Goal: Register for event/course

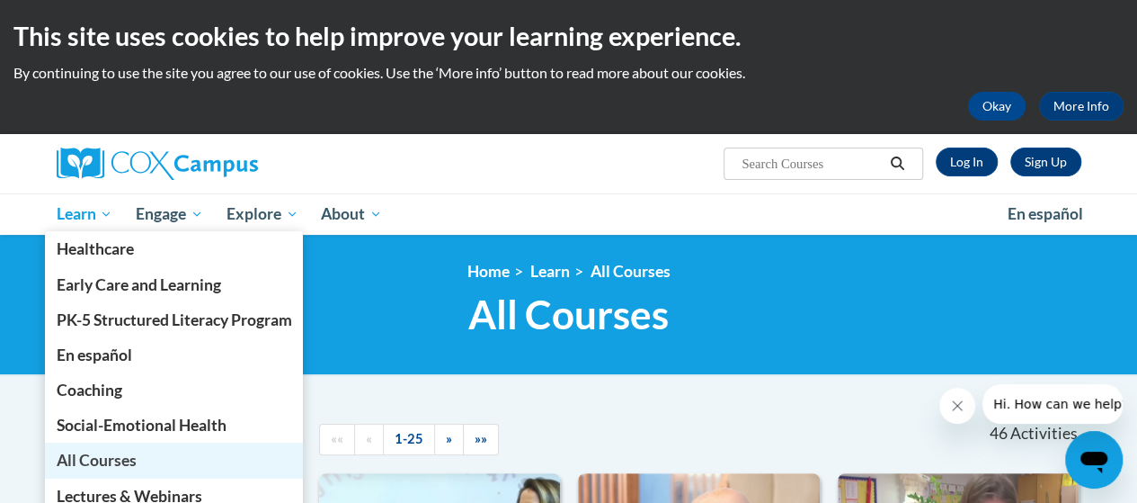
click at [120, 462] on span "All Courses" at bounding box center [96, 459] width 80 height 19
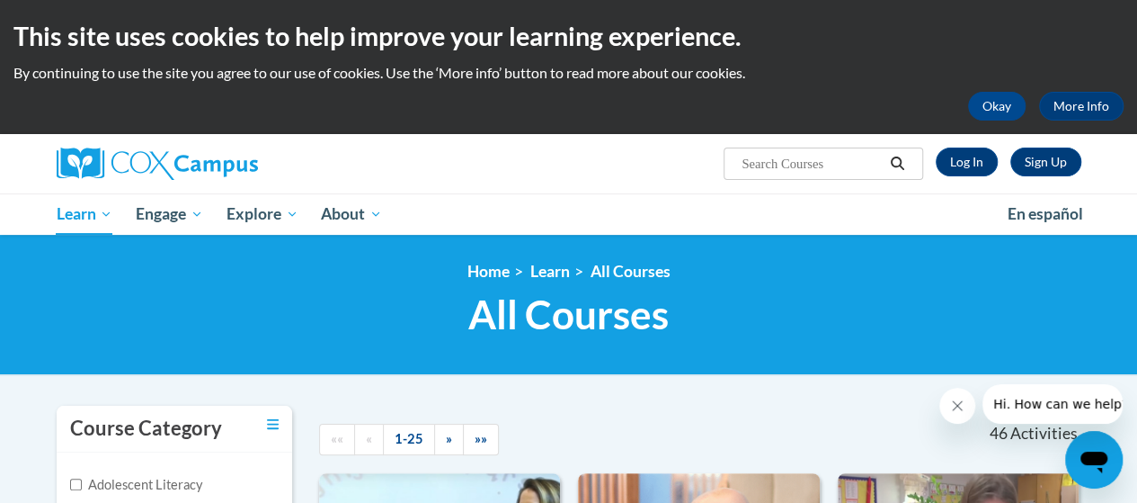
click at [823, 161] on input "Search..." at bounding box center [812, 164] width 144 height 22
type input "talk with me"
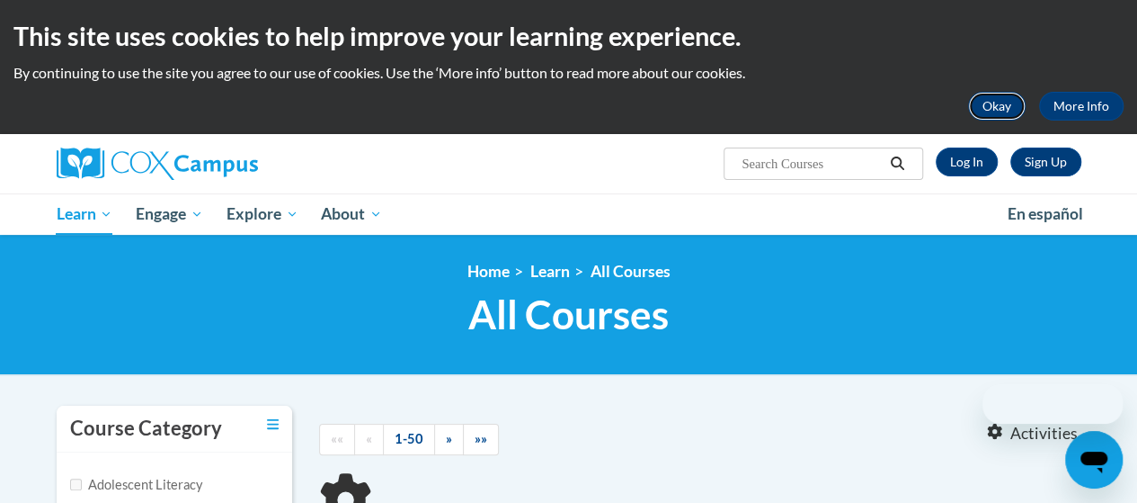
type input "talk with me"
click at [1019, 103] on button "Okay" at bounding box center [997, 106] width 58 height 29
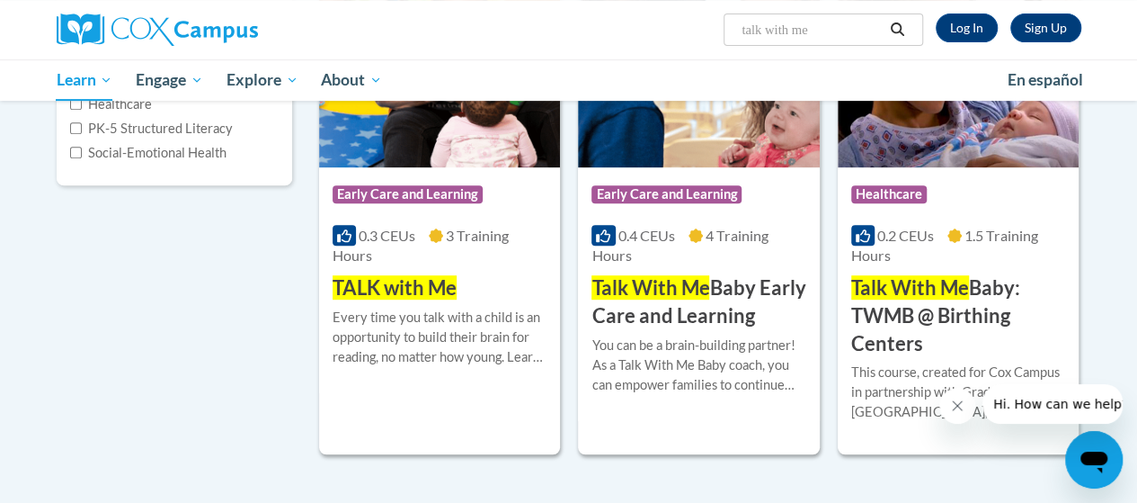
scroll to position [345, 0]
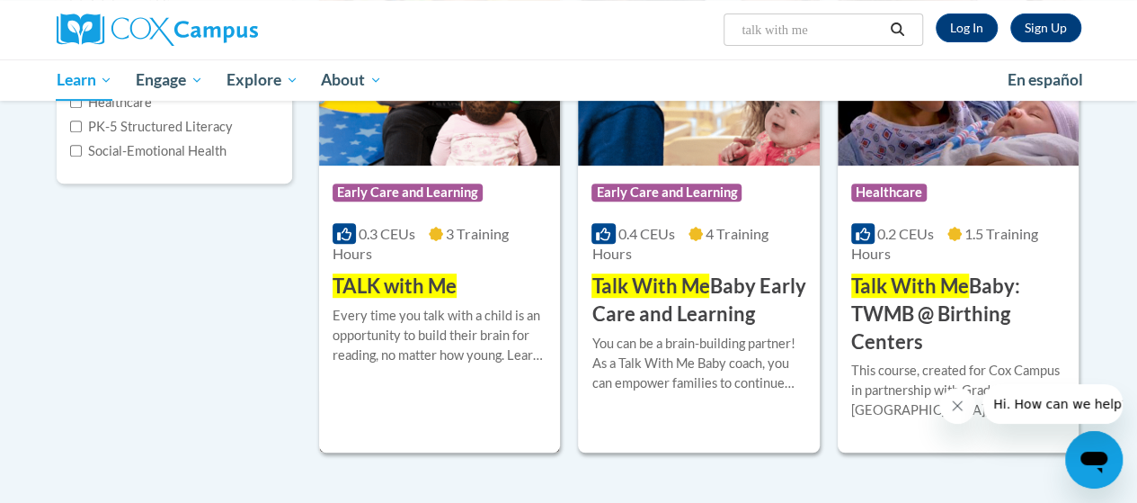
click at [376, 291] on span "TALK with Me" at bounding box center [395, 285] width 124 height 24
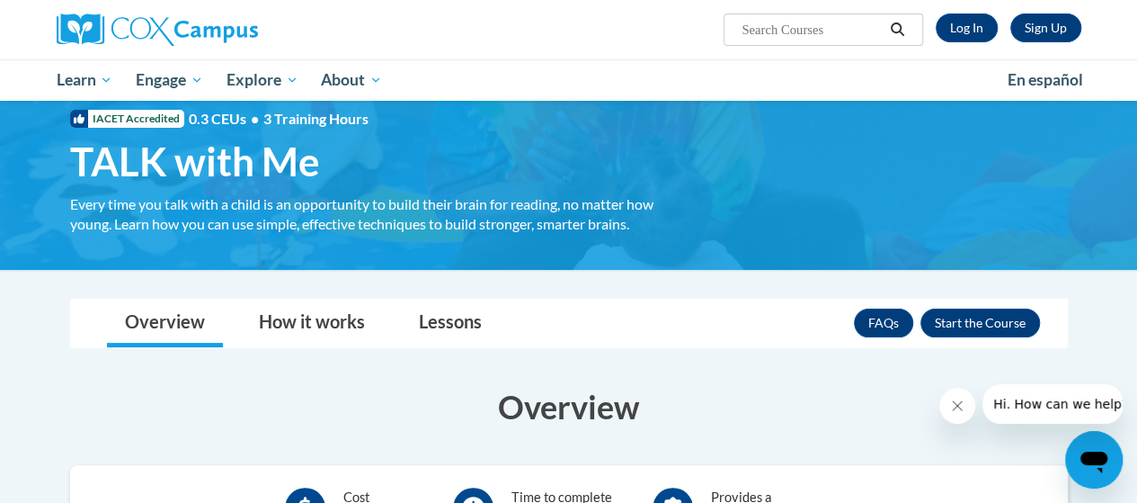
scroll to position [40, 0]
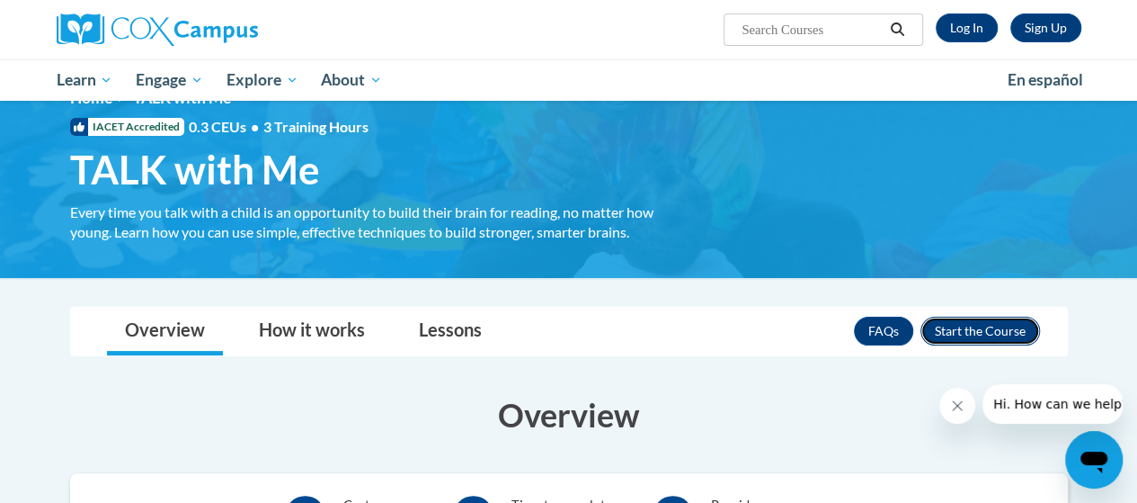
click at [984, 340] on button "Enroll" at bounding box center [981, 330] width 120 height 29
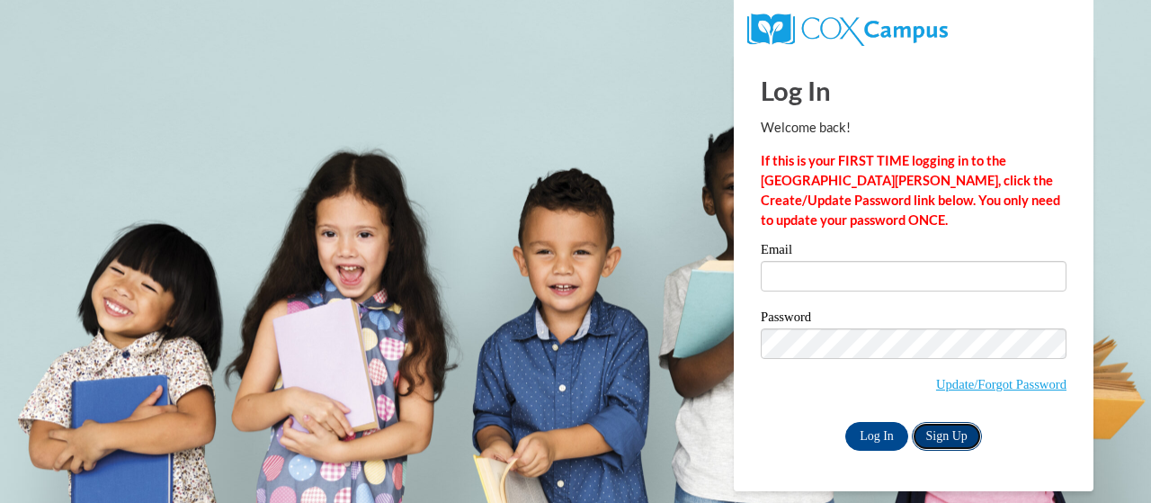
click at [941, 423] on link "Sign Up" at bounding box center [947, 436] width 70 height 29
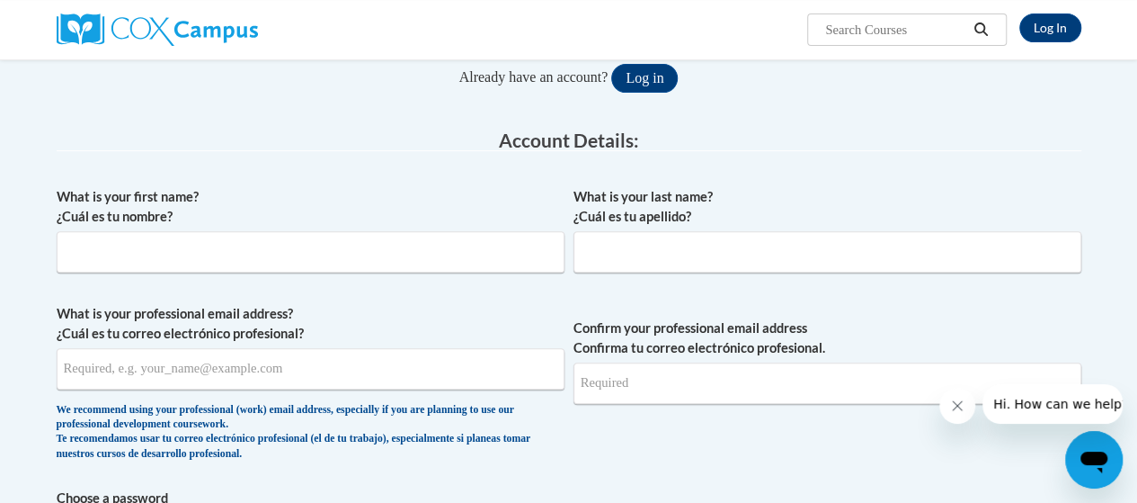
scroll to position [243, 0]
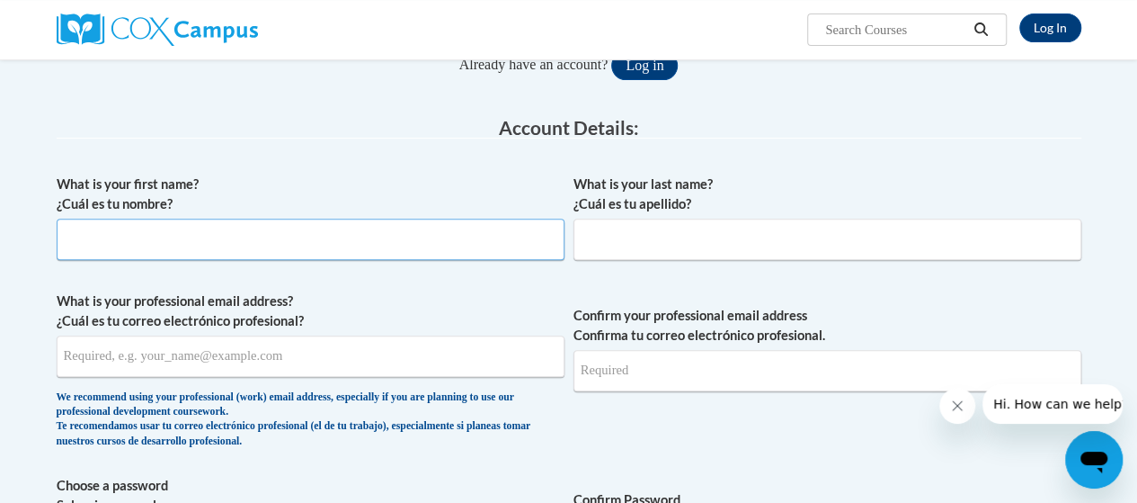
click at [367, 236] on input "What is your first name? ¿Cuál es tu nombre?" at bounding box center [311, 238] width 508 height 41
type input "Lily"
type input "Shelton"
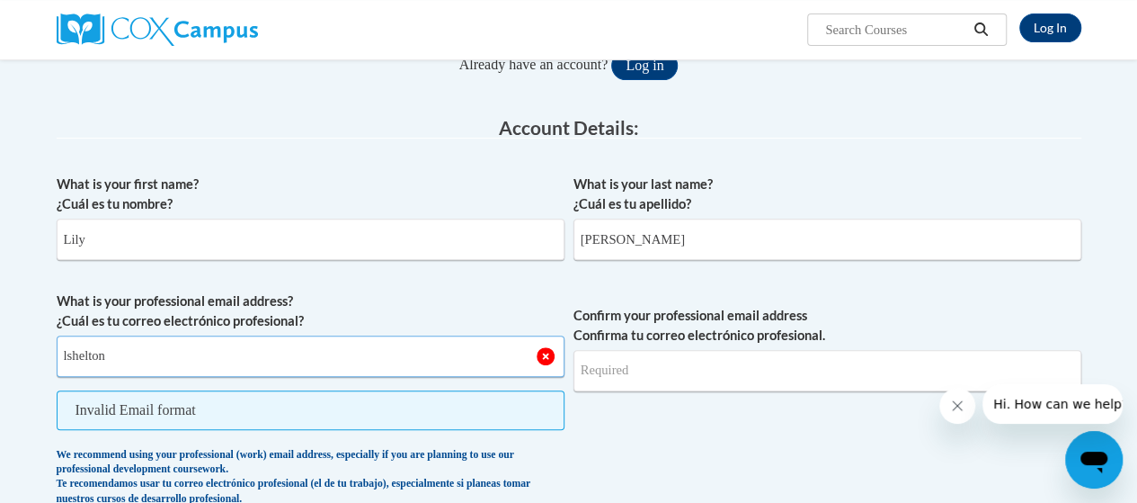
click at [272, 335] on input "lshelton" at bounding box center [311, 355] width 508 height 41
paste input "9035@scc.stanly.edu"
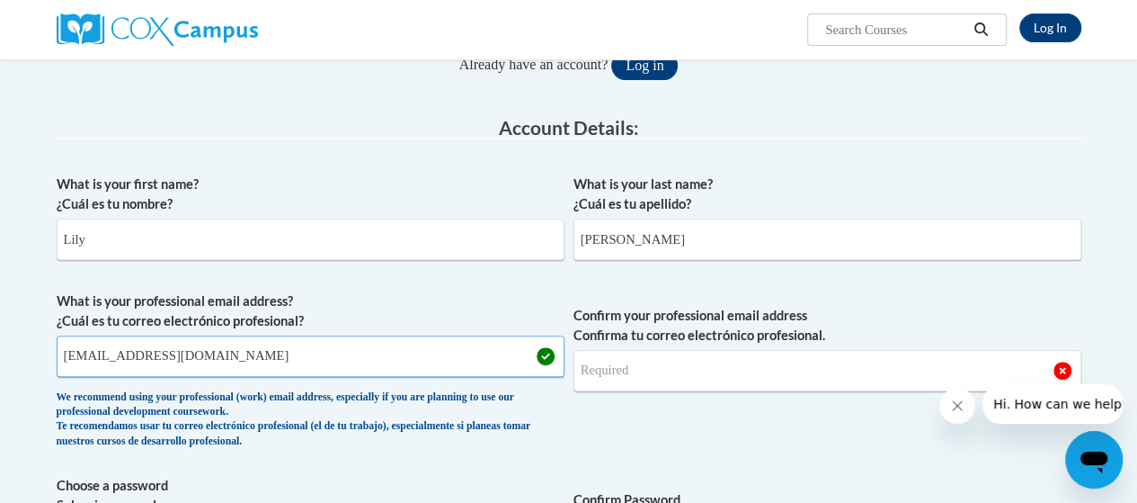
type input "lshelton9035@scc.stanly.edu"
click at [633, 380] on input "Confirm your professional email address Confirma tu correo electrónico profesio…" at bounding box center [828, 370] width 508 height 41
drag, startPoint x: 622, startPoint y: 359, endPoint x: 622, endPoint y: 369, distance: 10.8
click at [622, 369] on input "Confirm your professional email address Confirma tu correo electrónico profesio…" at bounding box center [828, 370] width 508 height 41
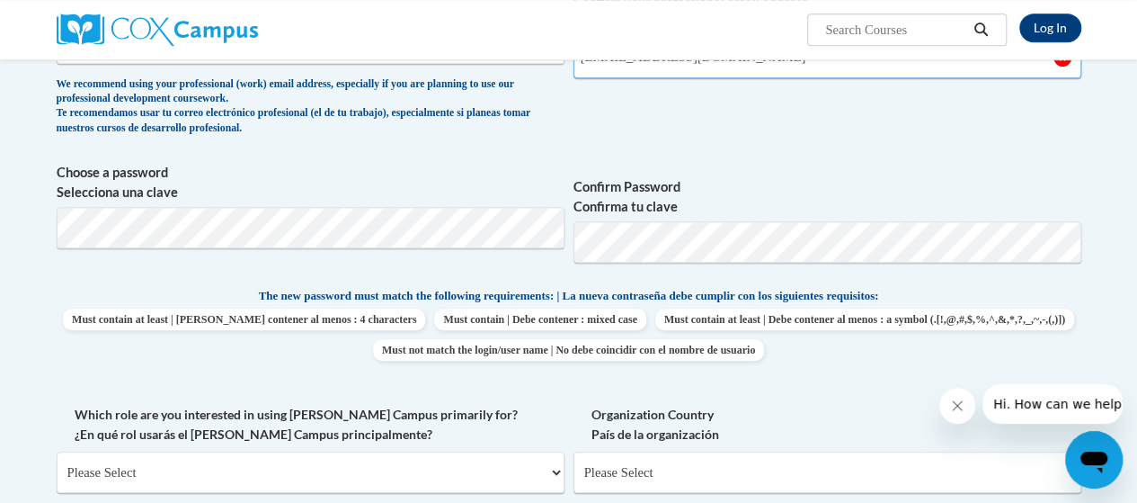
scroll to position [568, 0]
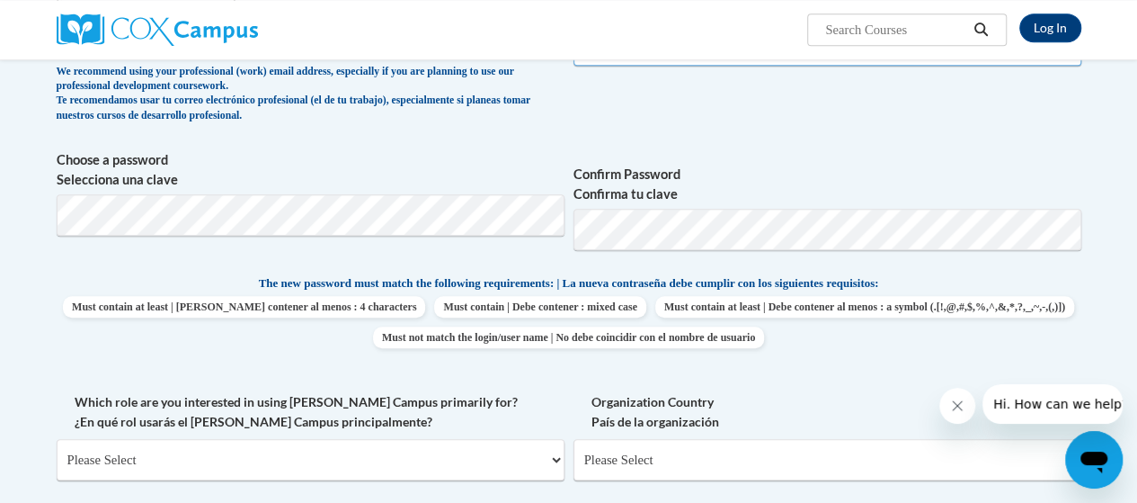
type input "lshelton9035@scc.stanly.edu"
click at [526, 414] on label "Which role are you interested in using Cox Campus primarily for? ¿En qué rol us…" at bounding box center [311, 412] width 508 height 40
click at [526, 439] on select "Please Select College/University | Colegio/Universidad Community/Nonprofit Part…" at bounding box center [311, 459] width 508 height 41
click at [421, 449] on select "Please Select College/University | Colegio/Universidad Community/Nonprofit Part…" at bounding box center [311, 459] width 508 height 41
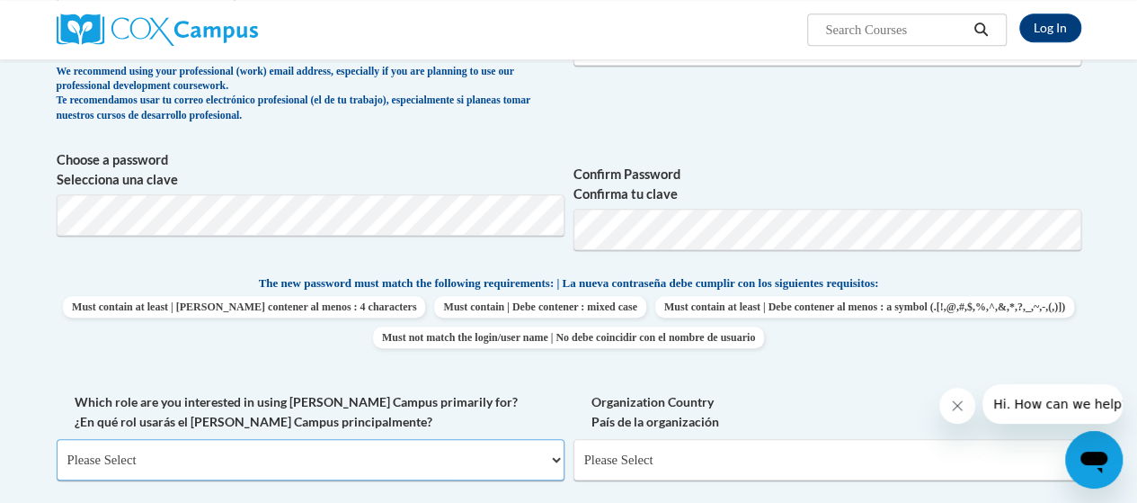
click at [421, 449] on select "Please Select College/University | Colegio/Universidad Community/Nonprofit Part…" at bounding box center [311, 459] width 508 height 41
select select "5a18ea06-2b54-4451-96f2-d152daf9eac5"
click at [57, 439] on select "Please Select College/University | Colegio/Universidad Community/Nonprofit Part…" at bounding box center [311, 459] width 508 height 41
click at [715, 459] on select "Please Select College/University Staff | Empleado universitario College/Univers…" at bounding box center [828, 459] width 508 height 41
select select "99b32b07-cffc-426c-8bf6-0cd77760d84b"
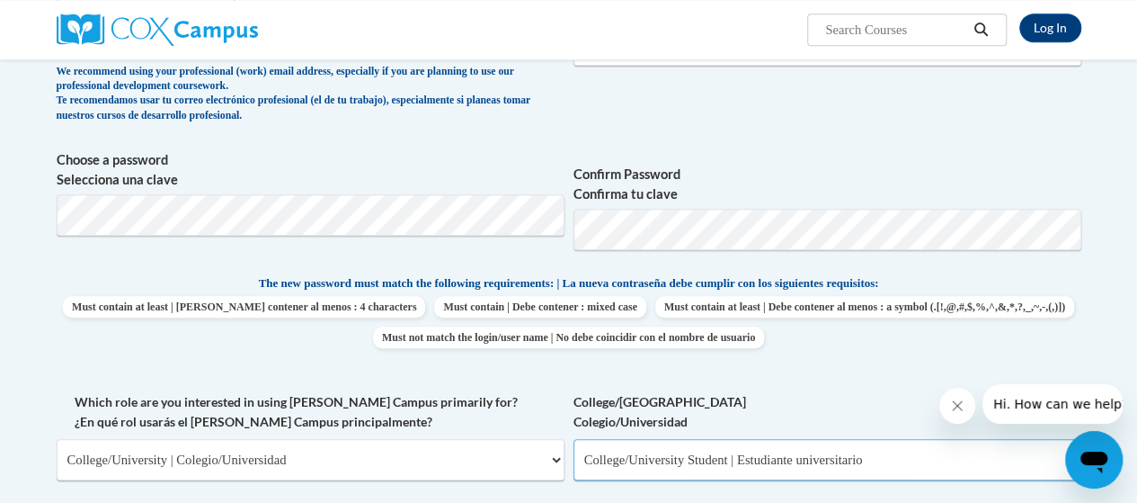
click at [574, 439] on select "Please Select College/University Staff | Empleado universitario College/Univers…" at bounding box center [828, 459] width 508 height 41
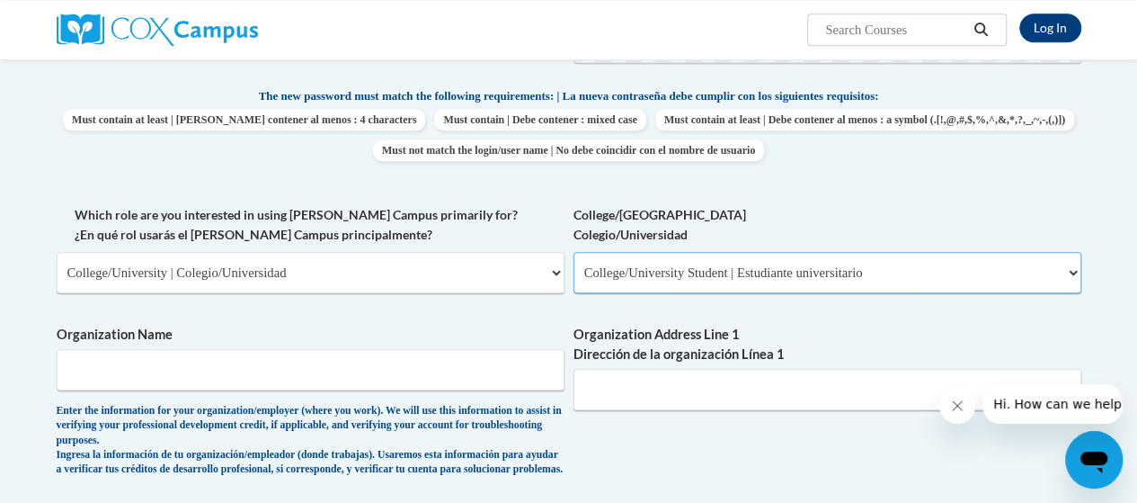
scroll to position [797, 0]
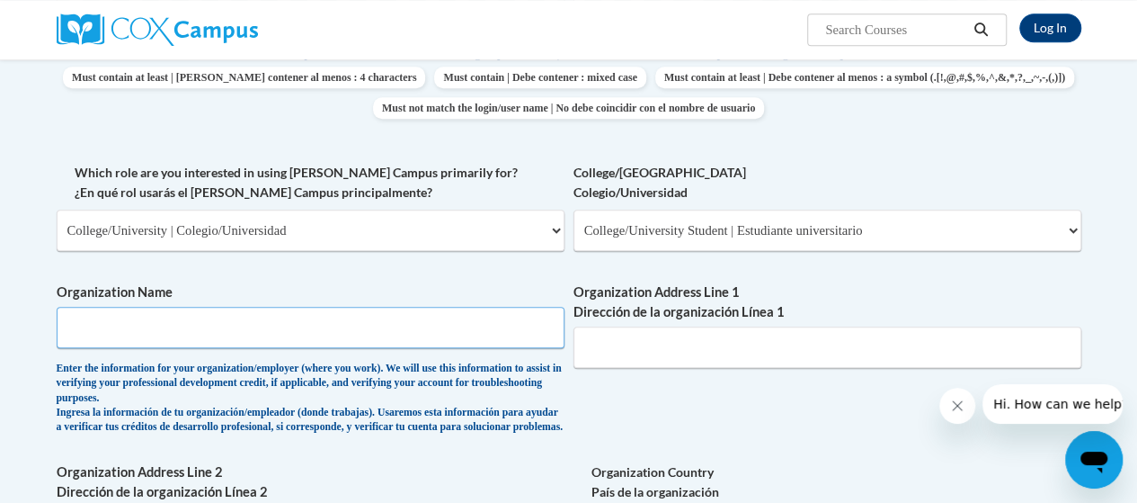
click at [379, 330] on input "Organization Name" at bounding box center [311, 327] width 508 height 41
type input "Stanly Community College"
click at [620, 343] on input "Organization Address Line 1 Dirección de la organización Línea 1" at bounding box center [828, 346] width 508 height 41
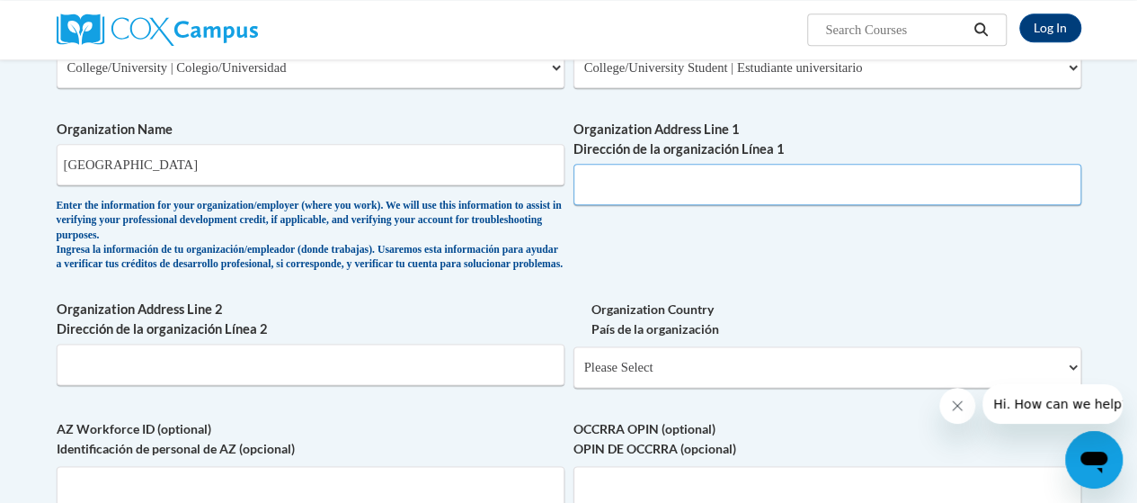
scroll to position [957, 0]
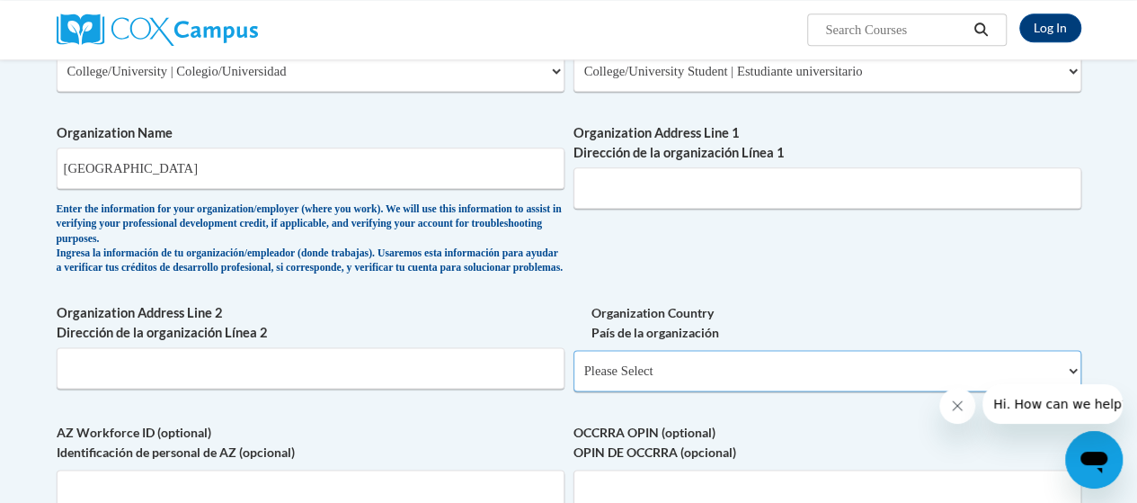
click at [746, 391] on select "Please Select United States | Estados Unidos Outside of the United States | Fue…" at bounding box center [828, 370] width 508 height 41
select select "ad49bcad-a171-4b2e-b99c-48b446064914"
click at [574, 363] on select "Please Select United States | Estados Unidos Outside of the United States | Fue…" at bounding box center [828, 370] width 508 height 41
select select
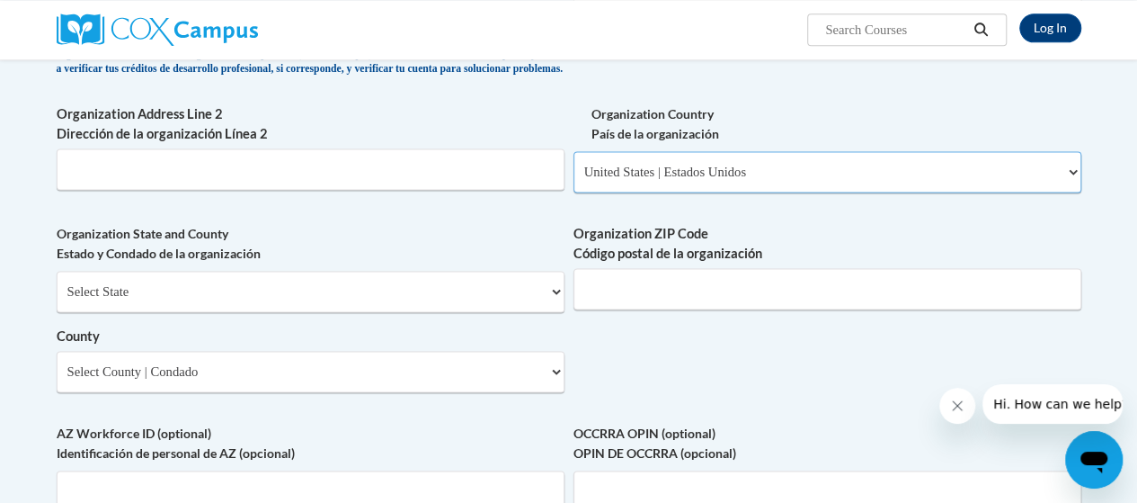
scroll to position [1175, 0]
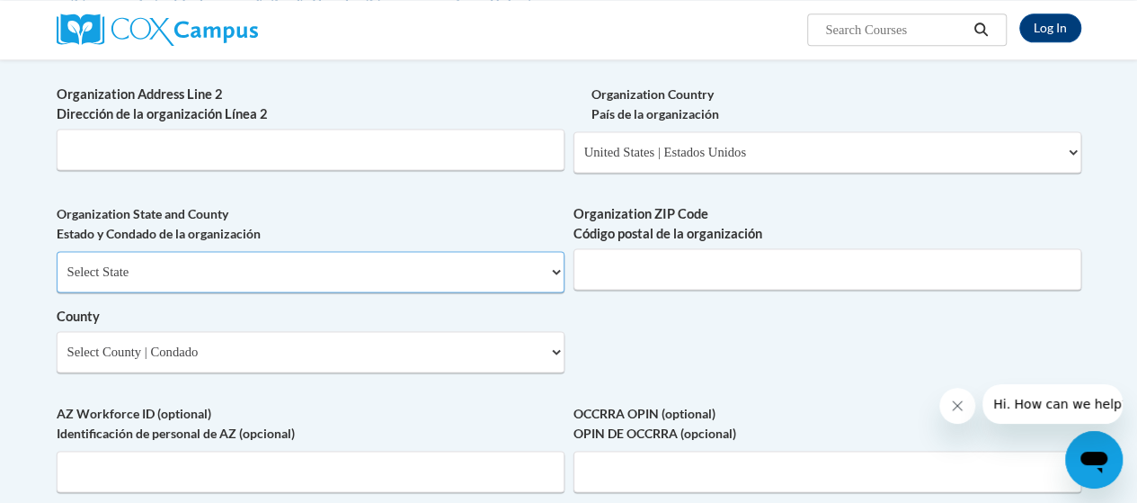
click at [411, 292] on select "Select State Alabama Alaska Arizona Arkansas California Colorado Connecticut De…" at bounding box center [311, 271] width 508 height 41
select select "North Carolina"
click at [57, 264] on select "Select State Alabama Alaska Arizona Arkansas California Colorado Connecticut De…" at bounding box center [311, 271] width 508 height 41
click at [643, 289] on input "Organization ZIP Code Código postal de la organización" at bounding box center [828, 268] width 508 height 41
type input "28001"
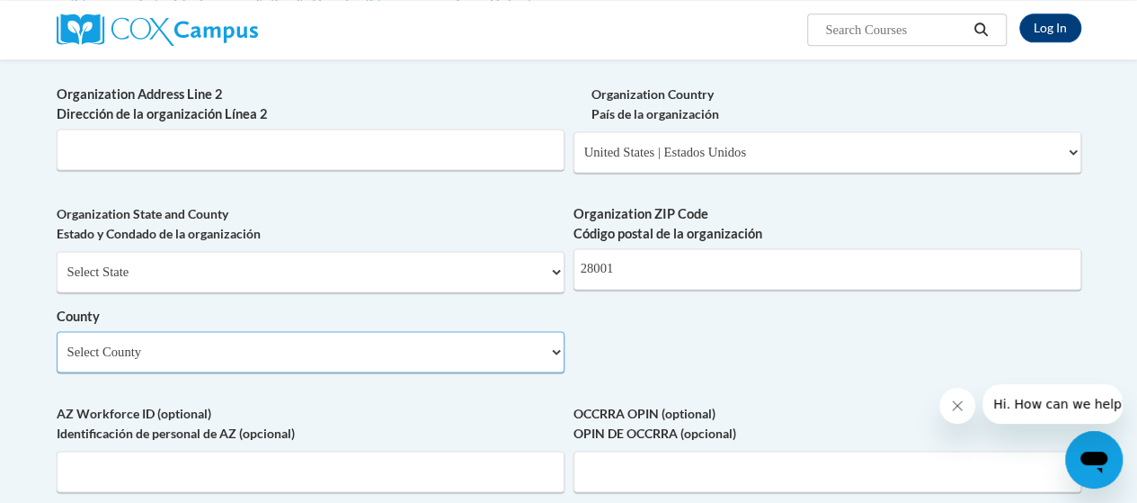
click at [449, 370] on select "Select County Alamance Alexander Alleghany Anson Ashe Avery Beaufort Bertie Bla…" at bounding box center [311, 351] width 508 height 41
click at [57, 344] on select "Select County Alamance Alexander Alleghany Anson Ashe Avery Beaufort Bertie Bla…" at bounding box center [311, 351] width 508 height 41
click at [440, 372] on select "Select County Alamance Alexander Alleghany Anson Ashe Avery Beaufort Bertie Bla…" at bounding box center [311, 351] width 508 height 41
select select "Stanly"
click at [57, 344] on select "Select County Alamance Alexander Alleghany Anson Ashe Avery Beaufort Bertie Bla…" at bounding box center [311, 351] width 508 height 41
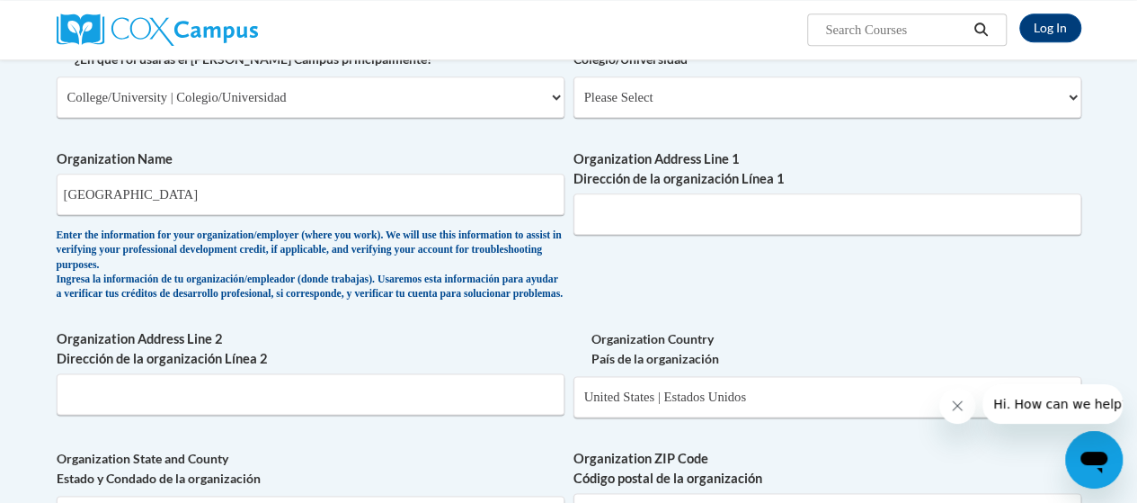
scroll to position [927, 0]
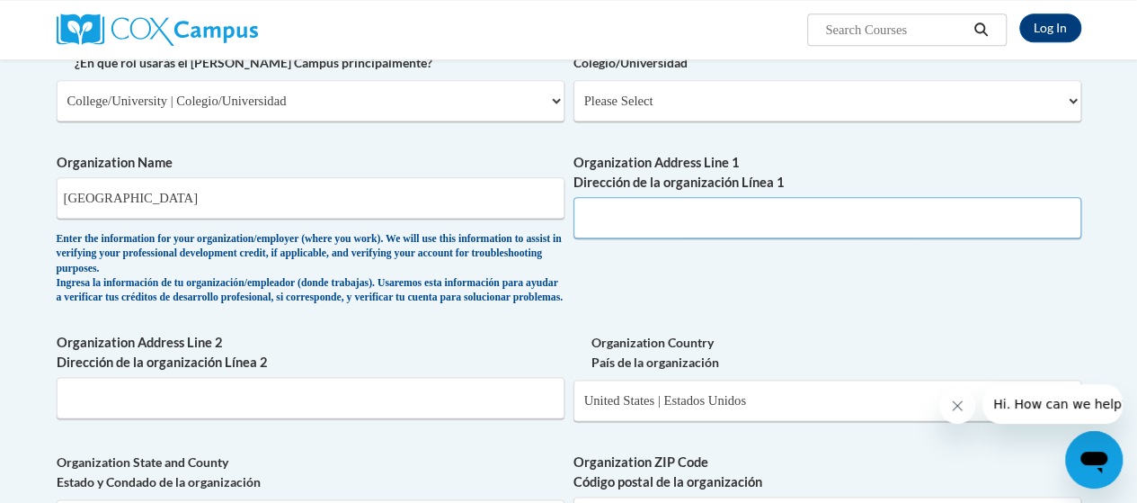
click at [732, 219] on input "Organization Address Line 1 Dirección de la organización Línea 1" at bounding box center [828, 217] width 508 height 41
type input "141 College Drive"
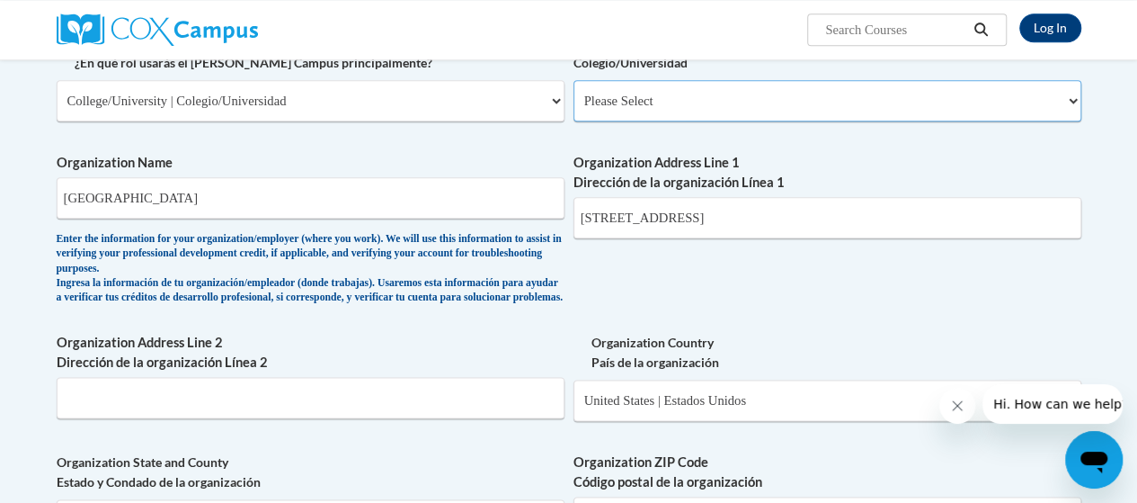
click at [787, 97] on select "Please Select College/University Staff | Empleado universitario College/Univers…" at bounding box center [828, 100] width 508 height 41
select select "99b32b07-cffc-426c-8bf6-0cd77760d84b"
click at [574, 80] on select "Please Select College/University Staff | Empleado universitario College/Univers…" at bounding box center [828, 100] width 508 height 41
select select "null"
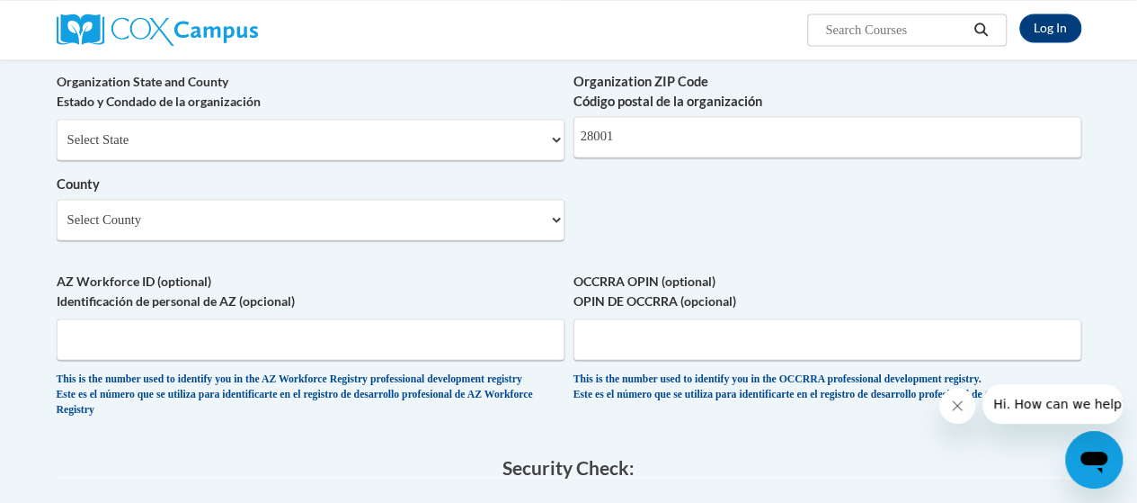
scroll to position [1323, 0]
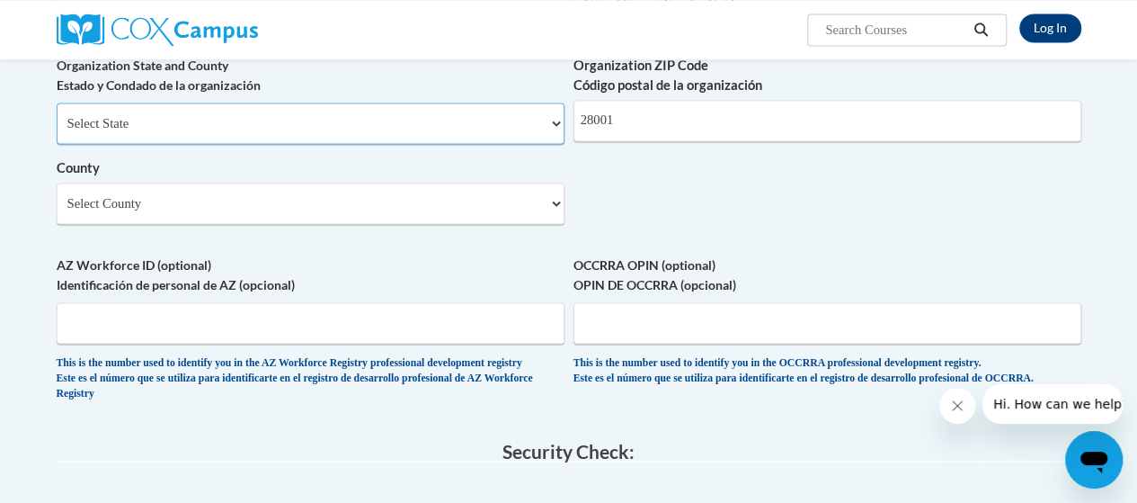
click at [363, 144] on select "Select State Alabama Alaska Arizona Arkansas California Colorado Connecticut De…" at bounding box center [311, 122] width 508 height 41
select select "North Carolina"
click at [363, 144] on select "Select State Alabama Alaska Arizona Arkansas California Colorado Connecticut De…" at bounding box center [311, 122] width 508 height 41
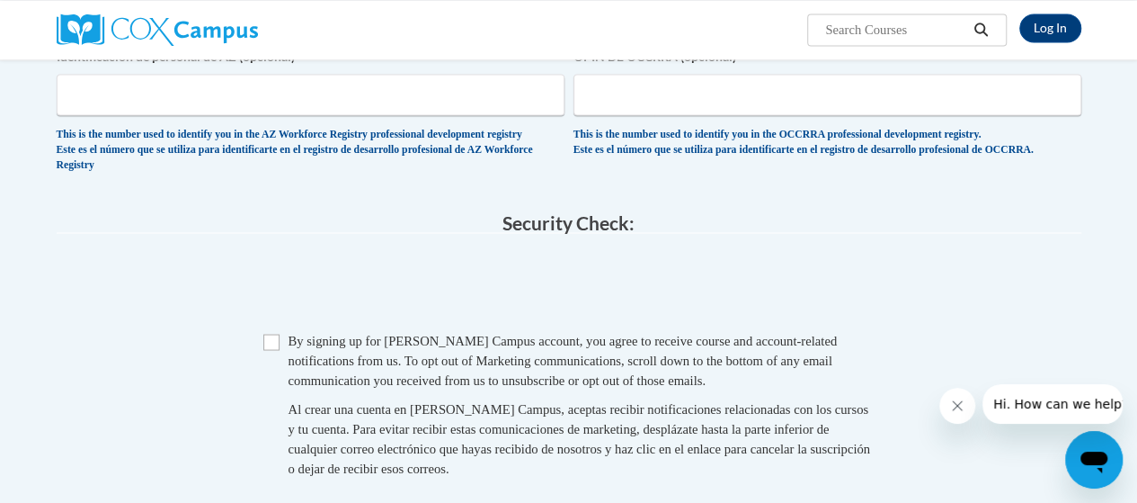
scroll to position [1598, 0]
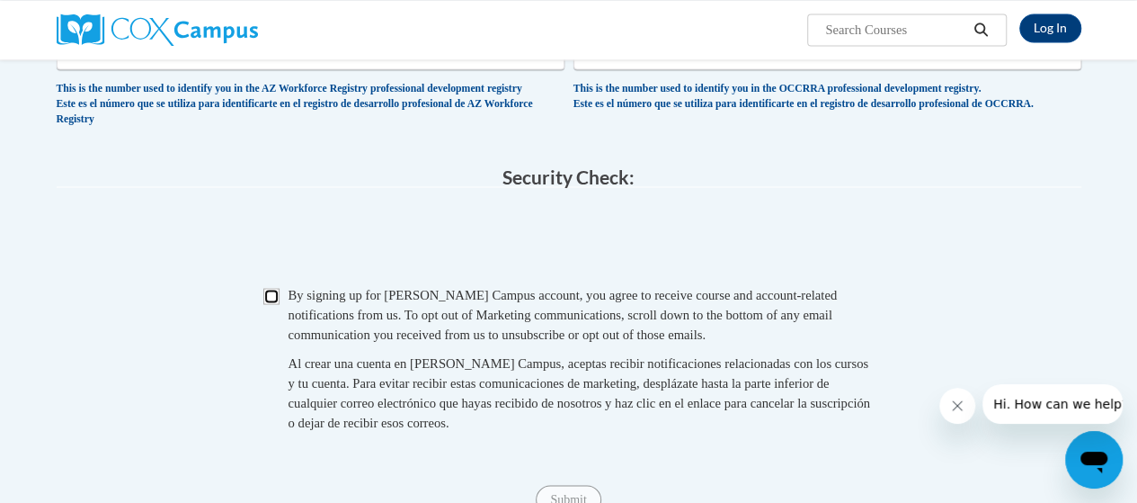
click at [272, 304] on input "Checkbox" at bounding box center [271, 296] width 16 height 16
checkbox input "true"
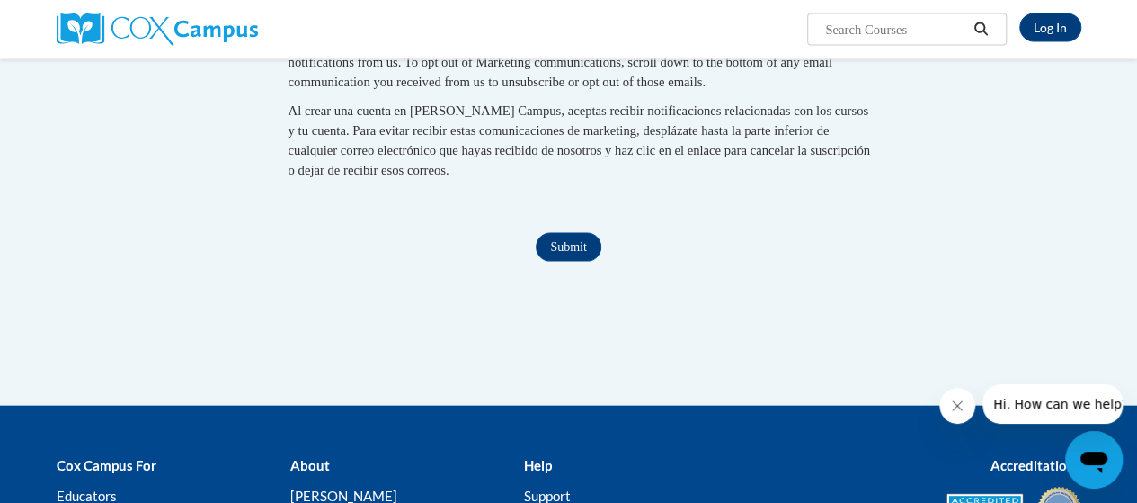
scroll to position [1846, 0]
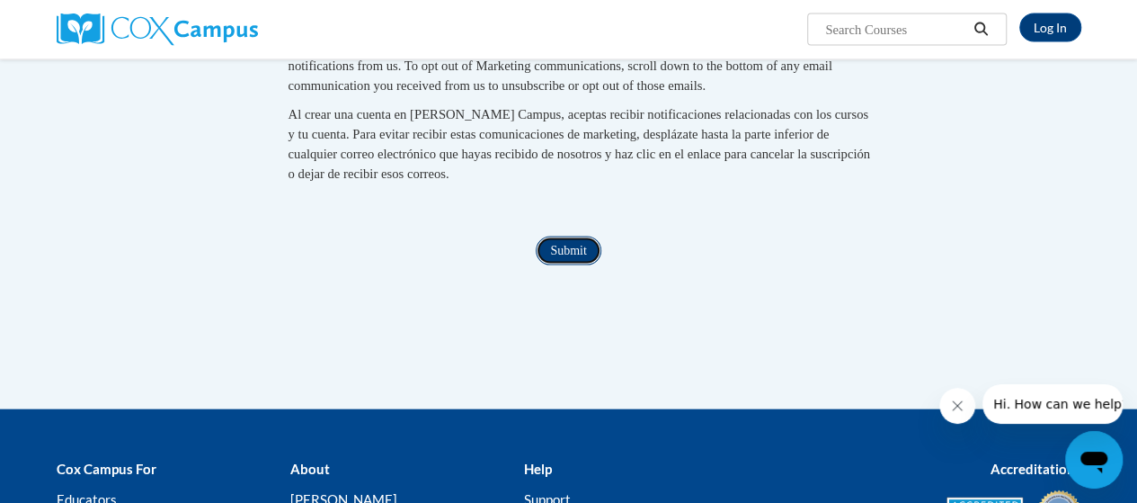
click at [574, 265] on input "Submit" at bounding box center [568, 250] width 65 height 29
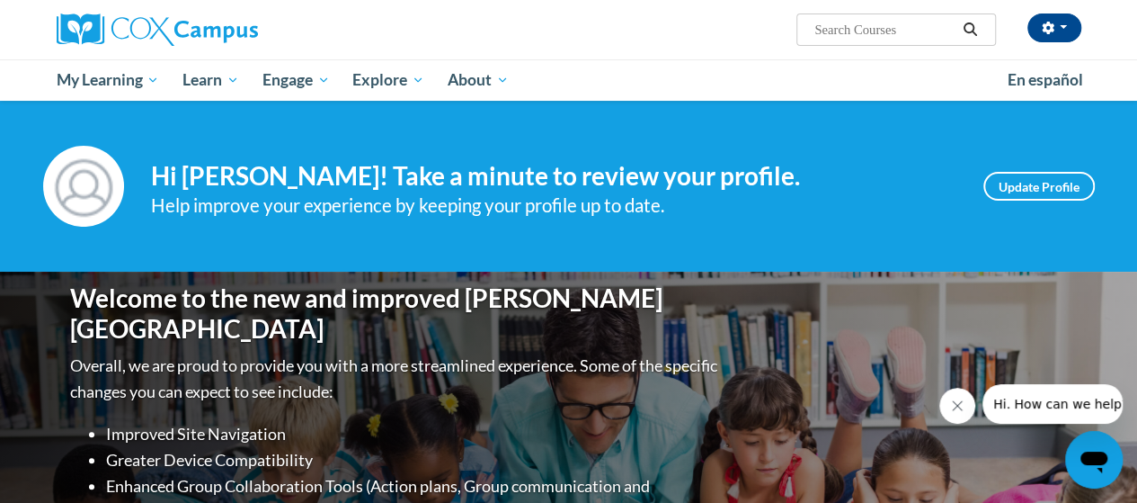
click at [860, 44] on span "Search Search..." at bounding box center [896, 29] width 199 height 32
click at [854, 31] on input "Search..." at bounding box center [885, 30] width 144 height 22
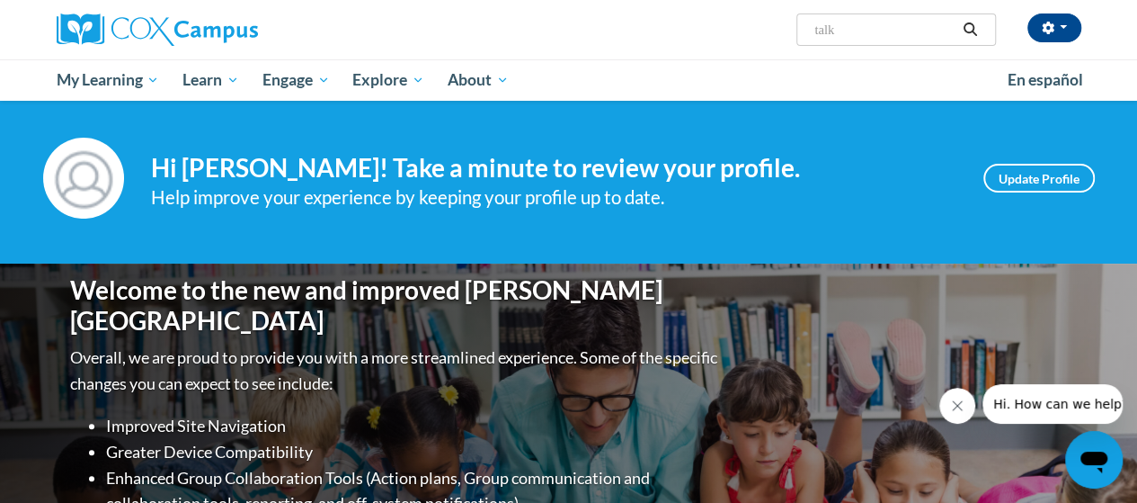
scroll to position [9, 0]
click at [890, 47] on div "Lily Shelton (Eastern Daylight Time GMT-0400 ) My Profile Inbox My Transcripts …" at bounding box center [569, 29] width 1052 height 59
click at [885, 24] on input "talk" at bounding box center [885, 30] width 144 height 22
type input "talk with me"
click at [971, 19] on button "Search" at bounding box center [970, 30] width 27 height 22
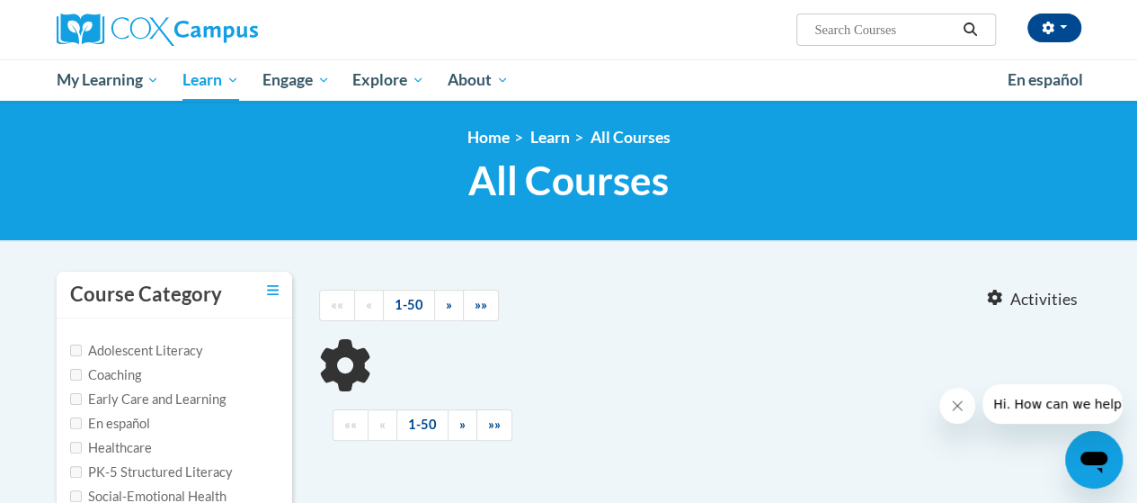
type input "talk with me"
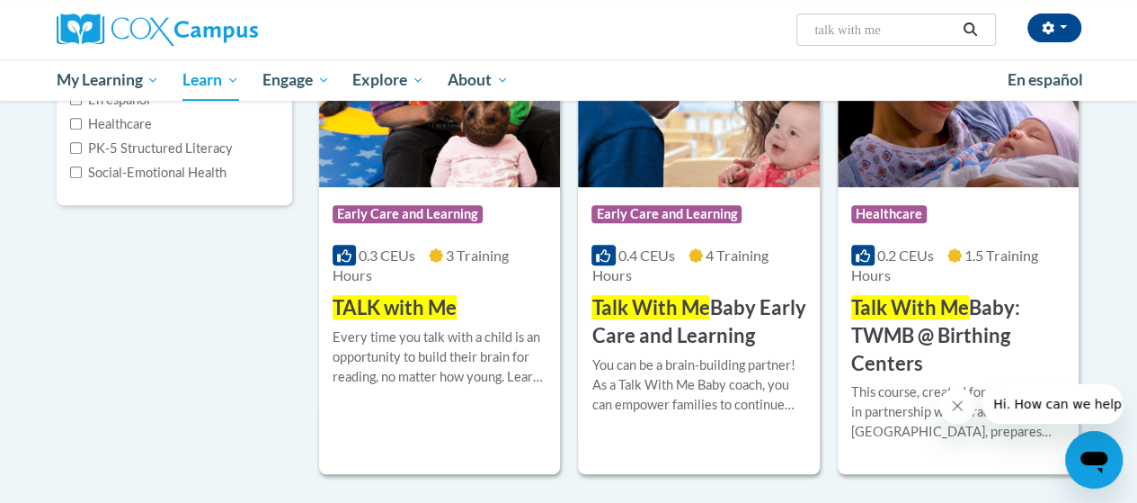
scroll to position [335, 0]
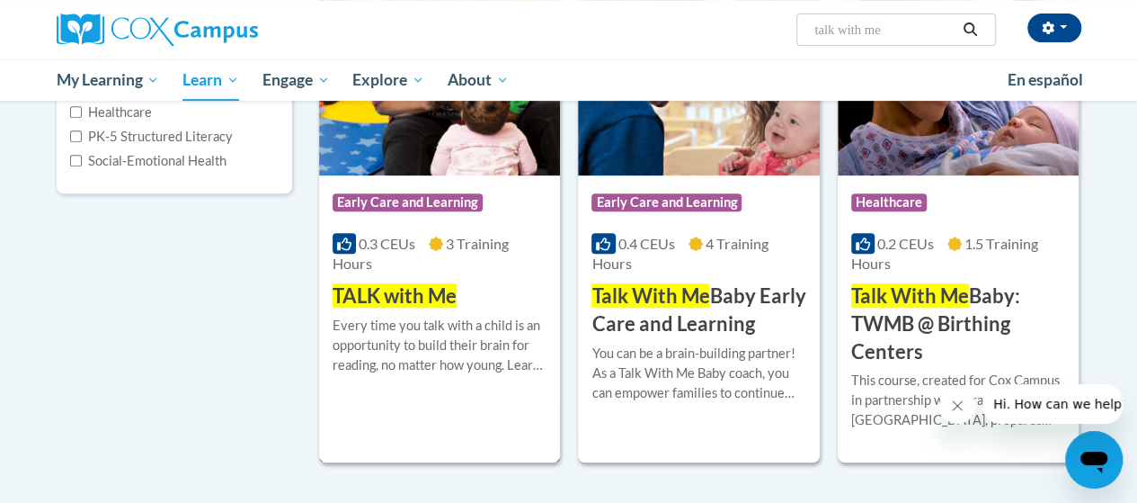
click at [428, 293] on span "TALK with Me" at bounding box center [395, 295] width 124 height 24
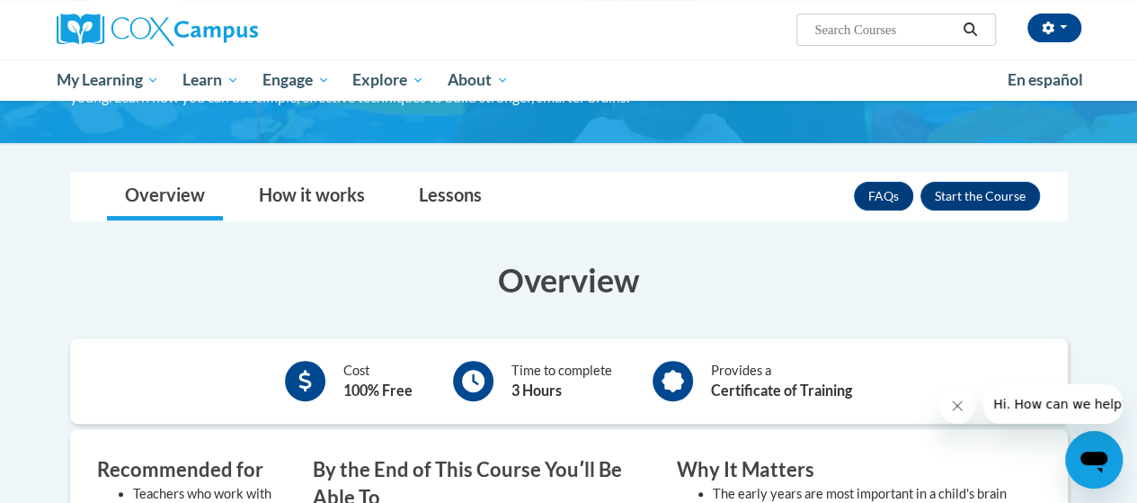
scroll to position [171, 0]
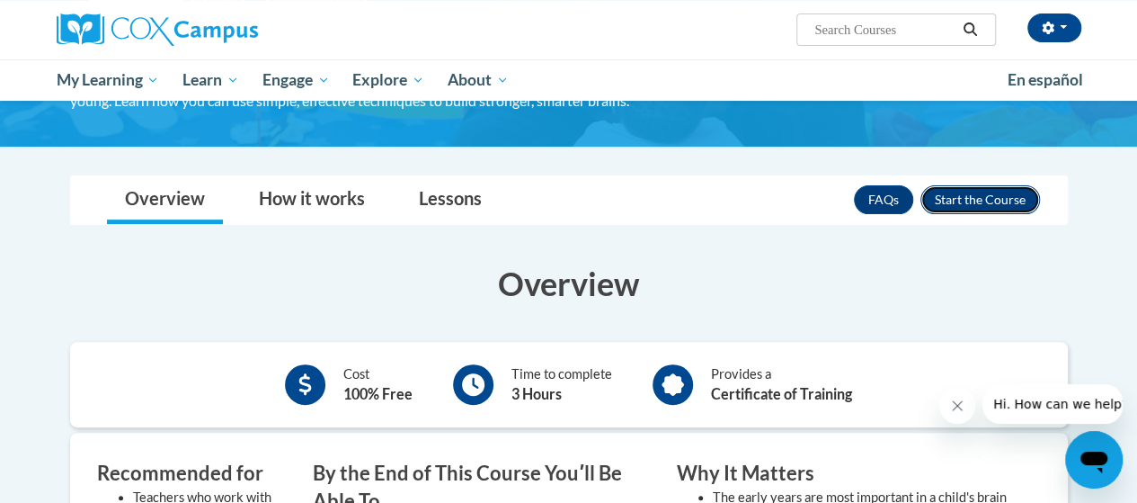
click at [964, 191] on button "Enroll" at bounding box center [981, 199] width 120 height 29
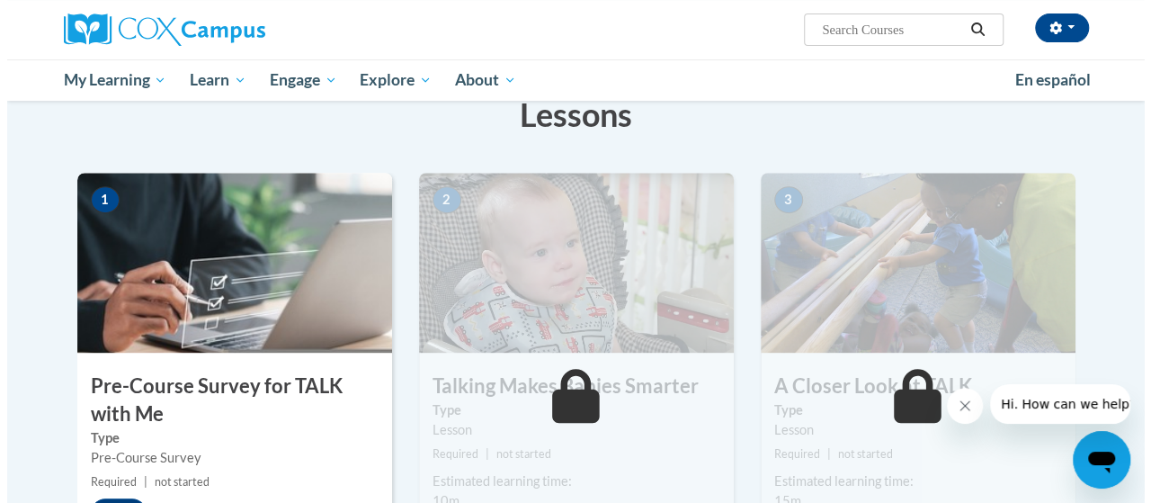
scroll to position [415, 0]
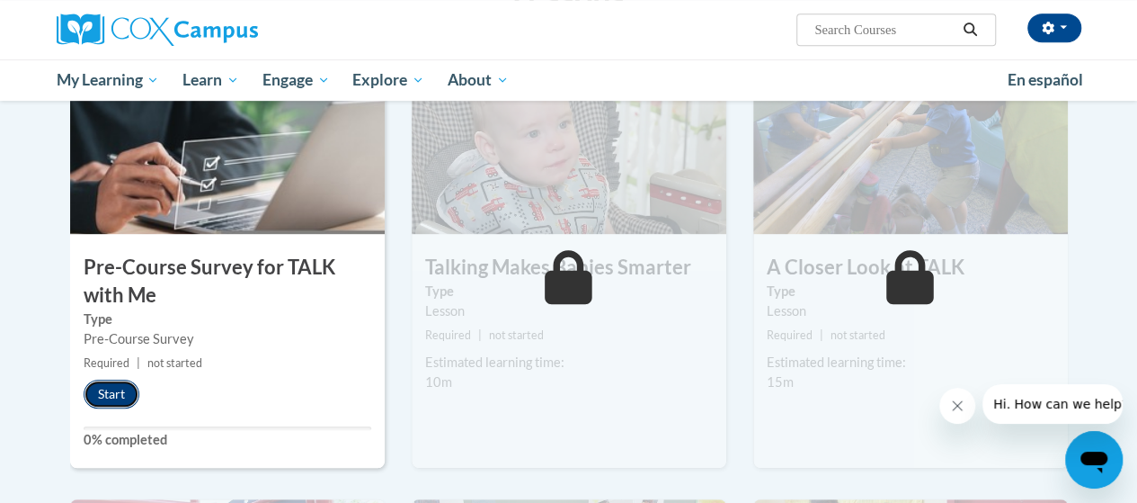
click at [106, 394] on button "Start" at bounding box center [112, 393] width 56 height 29
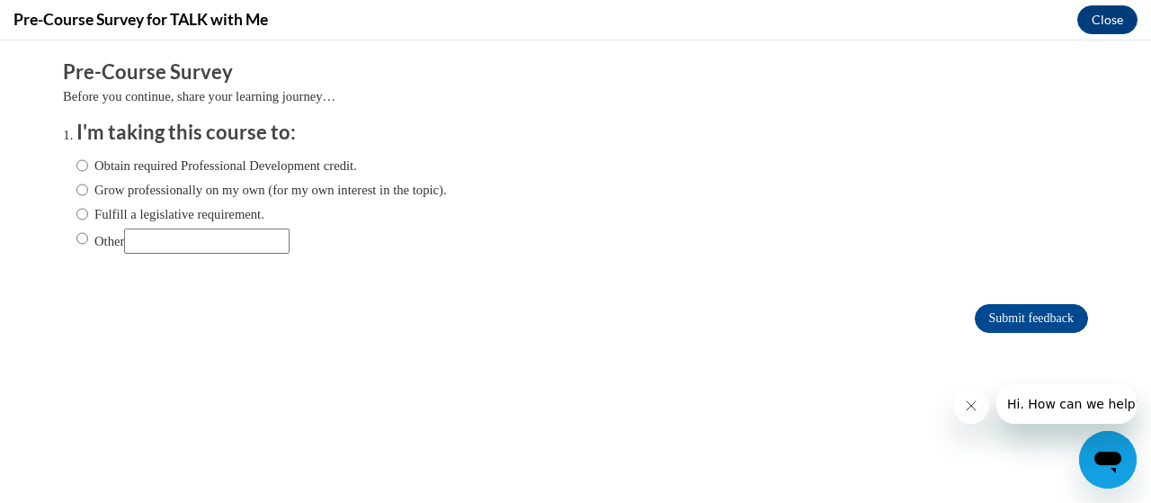
scroll to position [0, 0]
click at [126, 174] on label "Obtain required Professional Development credit." at bounding box center [216, 166] width 280 height 20
click at [88, 174] on input "Obtain required Professional Development credit." at bounding box center [82, 166] width 12 height 20
radio input "true"
click at [1018, 309] on input "Submit feedback" at bounding box center [1031, 318] width 113 height 29
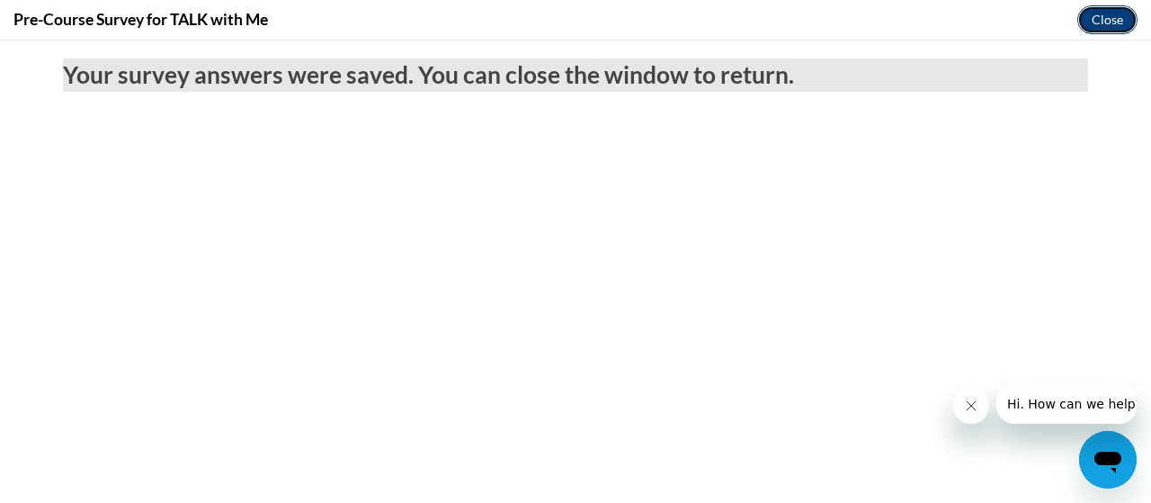
click at [1097, 8] on button "Close" at bounding box center [1107, 19] width 60 height 29
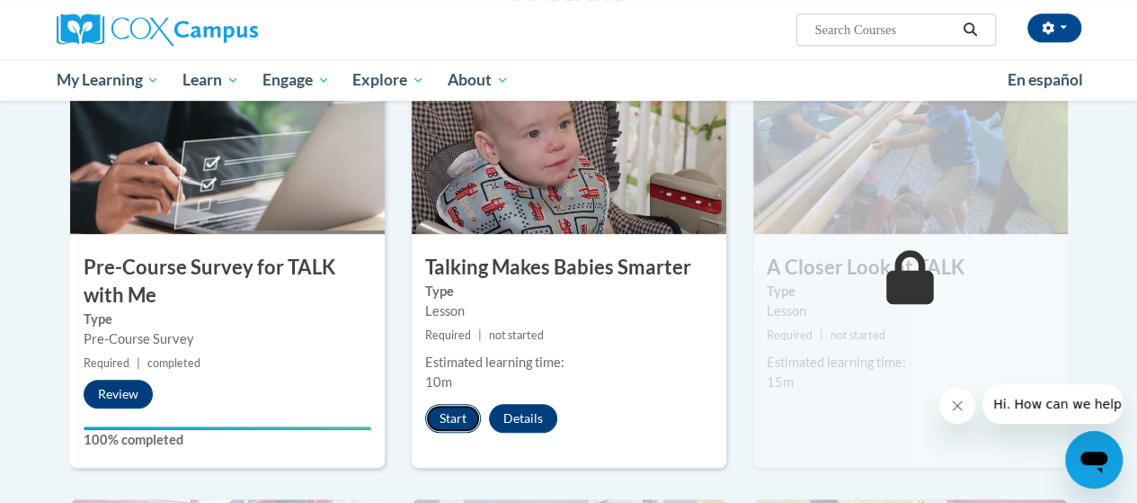
click at [443, 407] on button "Start" at bounding box center [453, 418] width 56 height 29
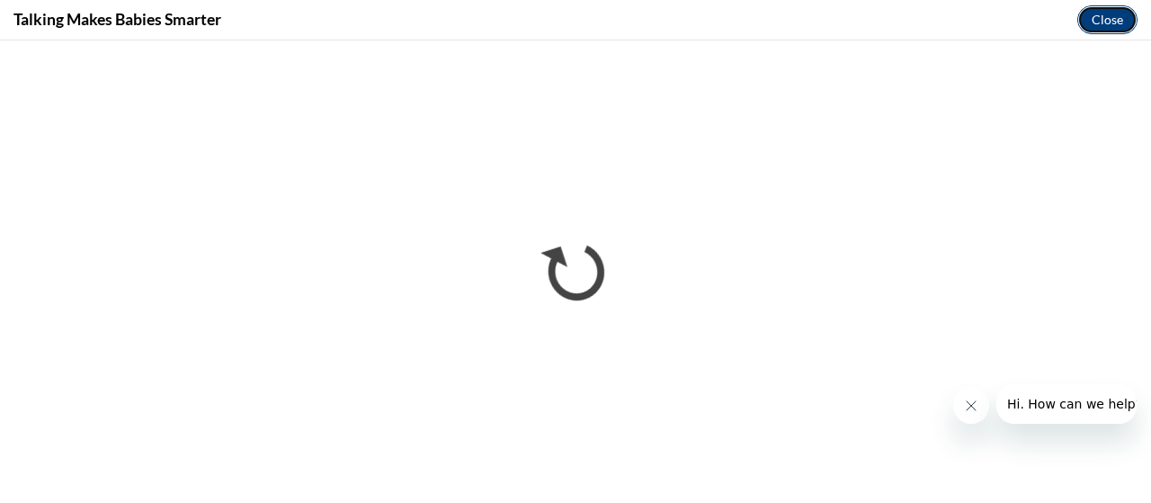
click at [1112, 21] on button "Close" at bounding box center [1107, 19] width 60 height 29
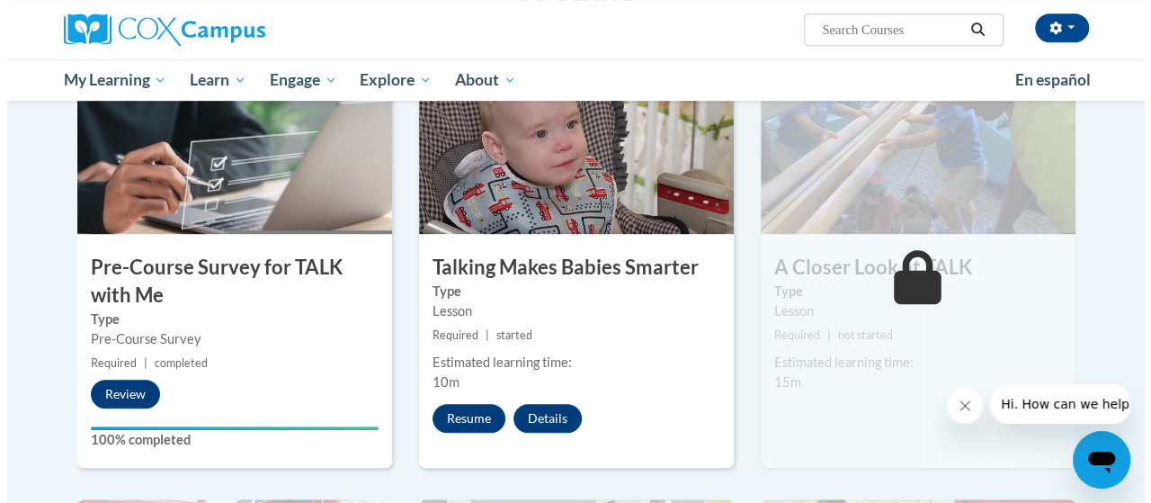
scroll to position [441, 0]
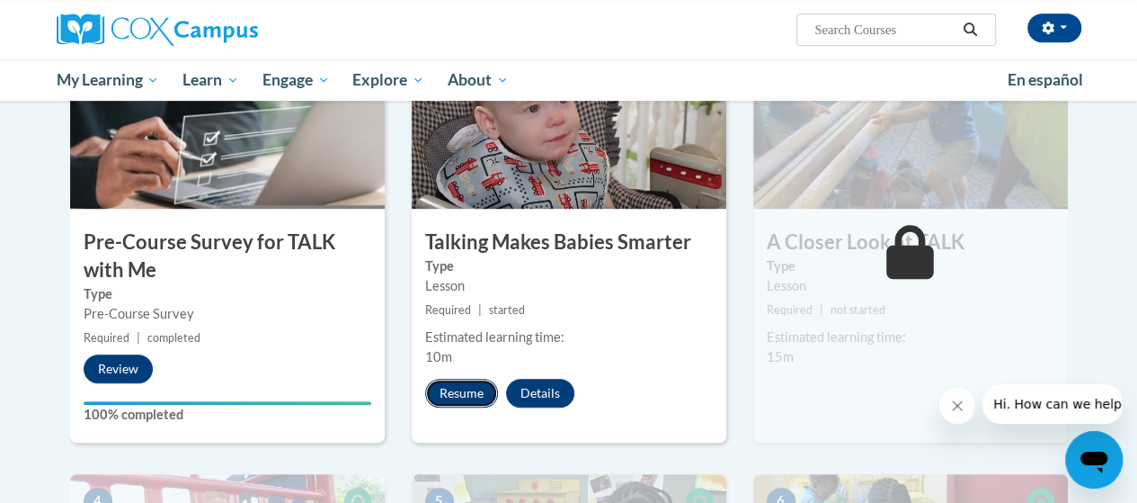
click at [472, 385] on button "Resume" at bounding box center [461, 392] width 73 height 29
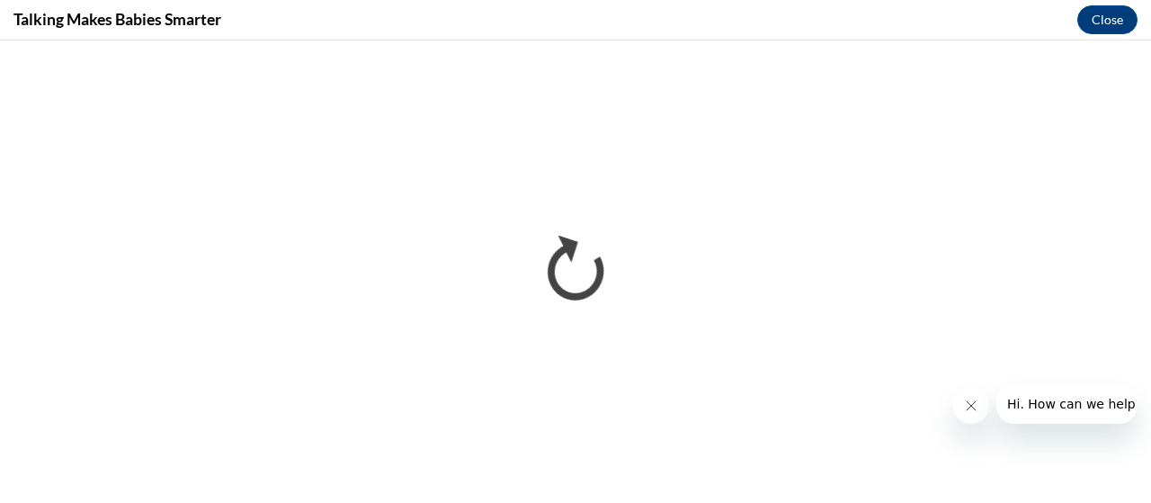
scroll to position [0, 0]
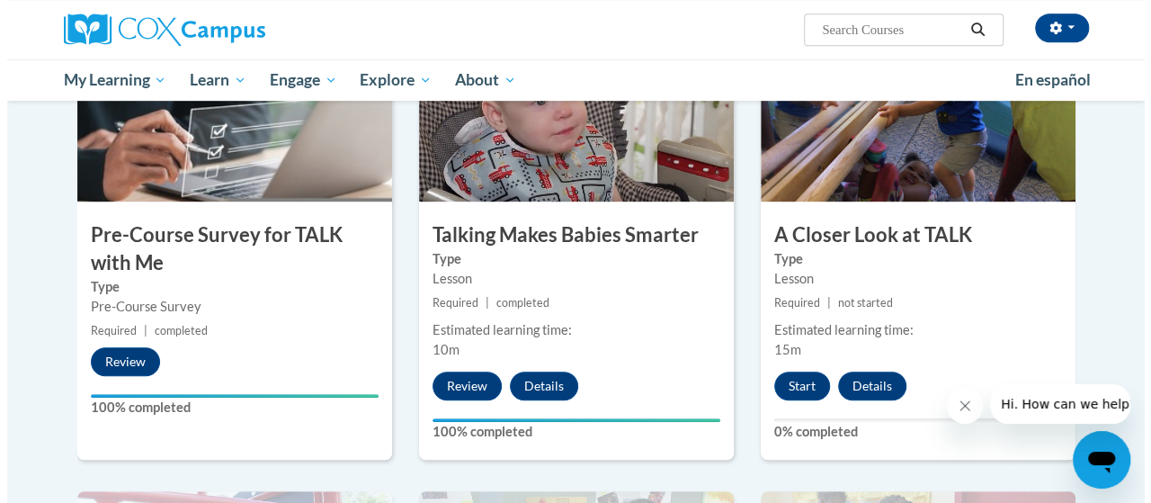
scroll to position [449, 0]
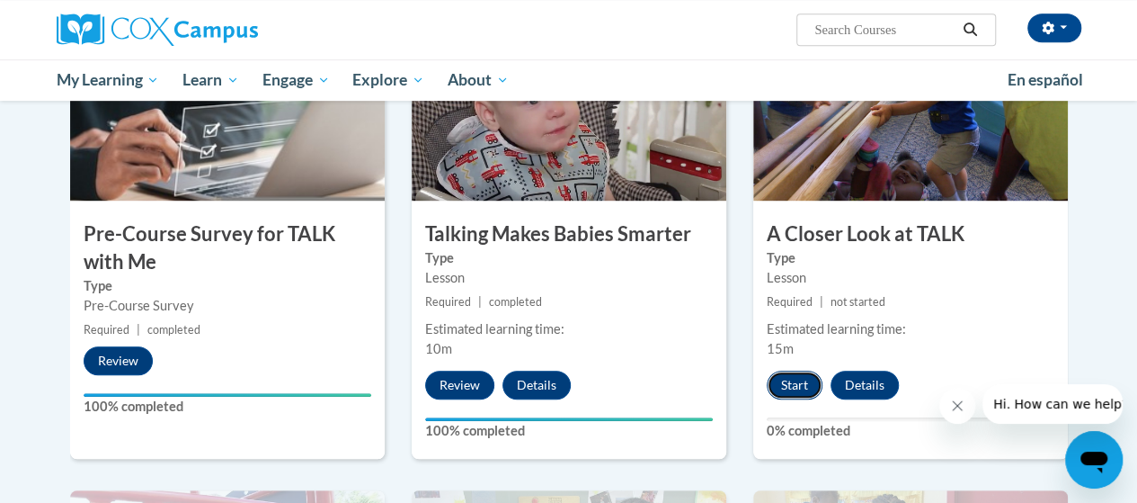
click at [795, 377] on button "Start" at bounding box center [795, 384] width 56 height 29
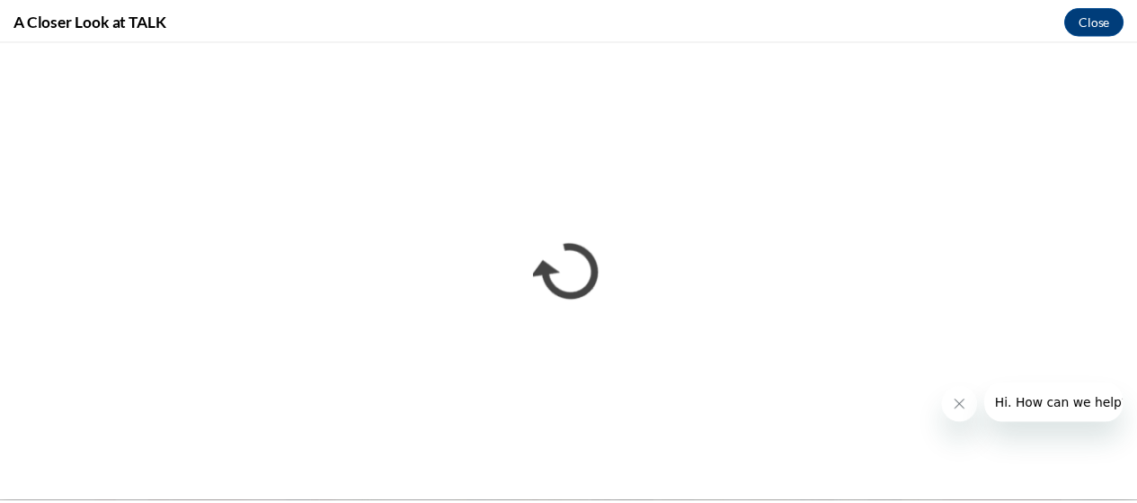
scroll to position [0, 0]
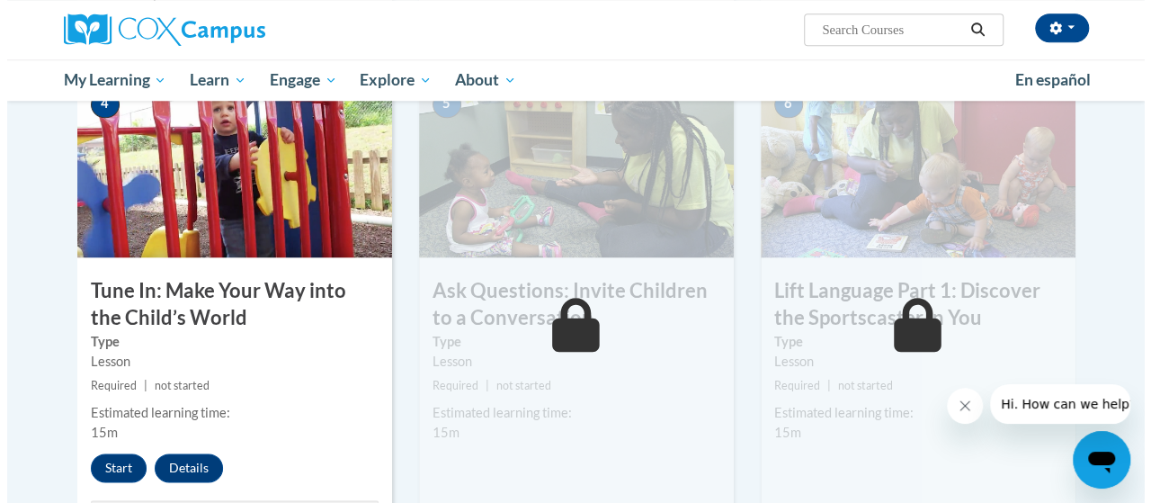
scroll to position [859, 0]
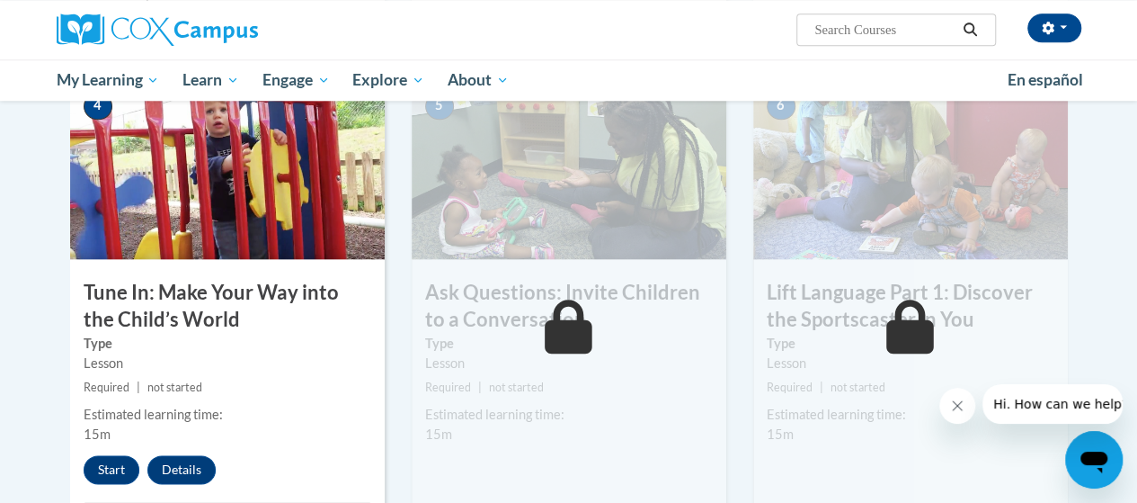
click at [236, 186] on img at bounding box center [227, 169] width 315 height 180
click at [115, 473] on button "Start" at bounding box center [112, 469] width 56 height 29
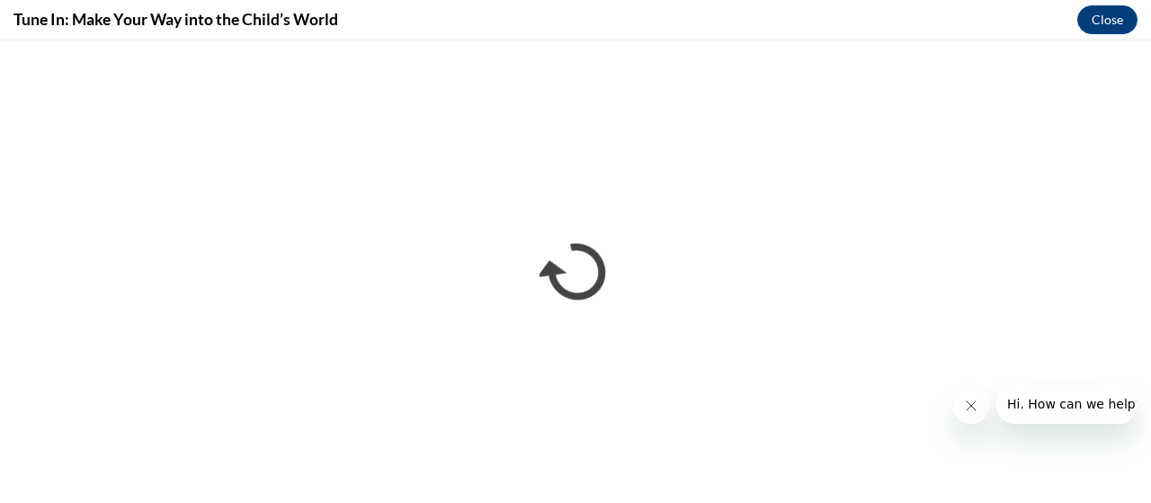
scroll to position [0, 0]
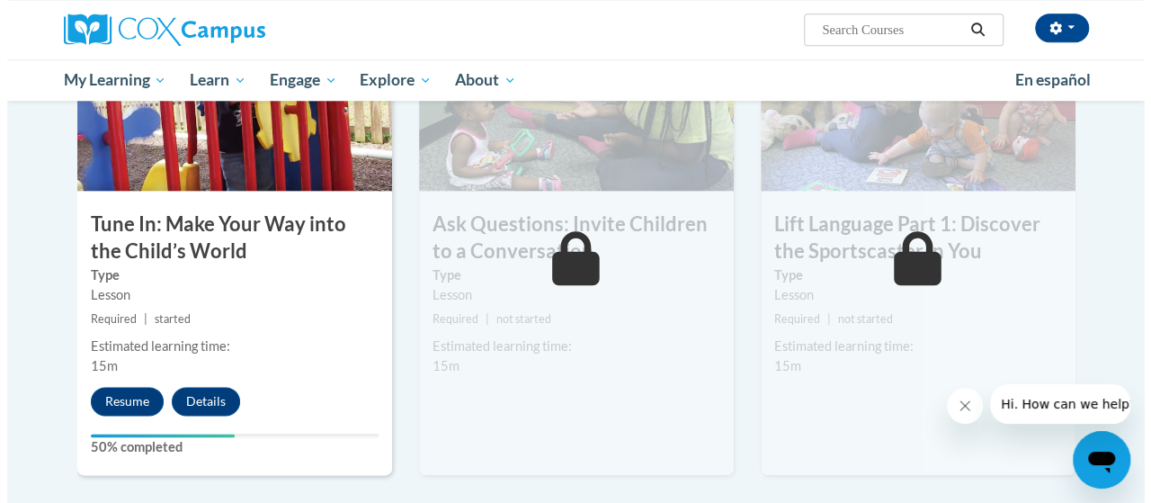
scroll to position [917, 0]
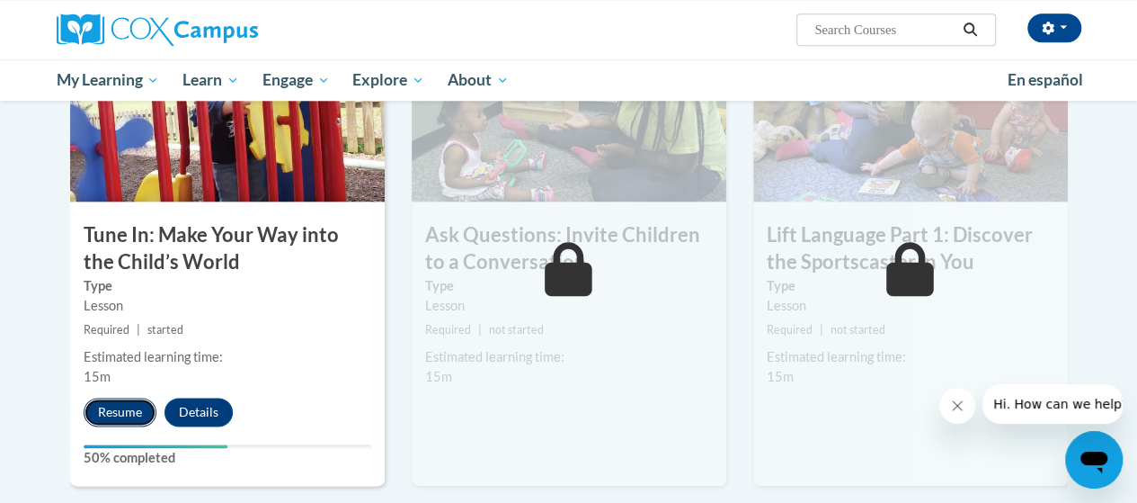
click at [115, 415] on button "Resume" at bounding box center [120, 411] width 73 height 29
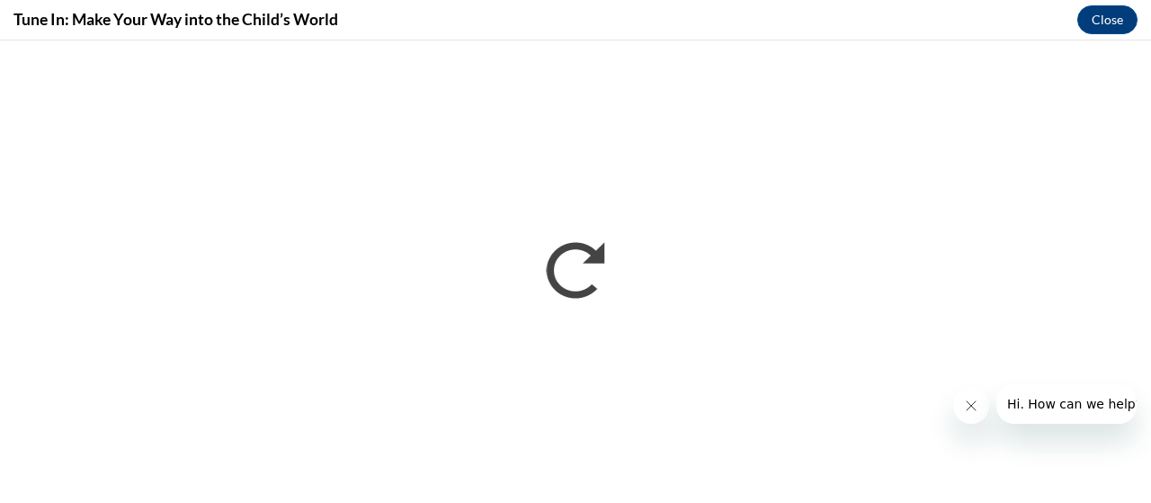
scroll to position [0, 0]
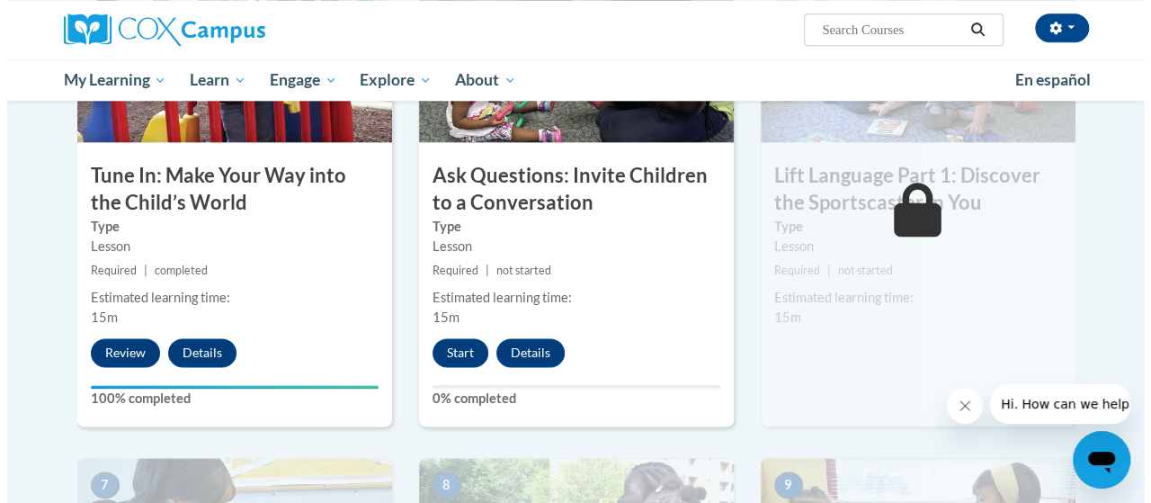
scroll to position [975, 0]
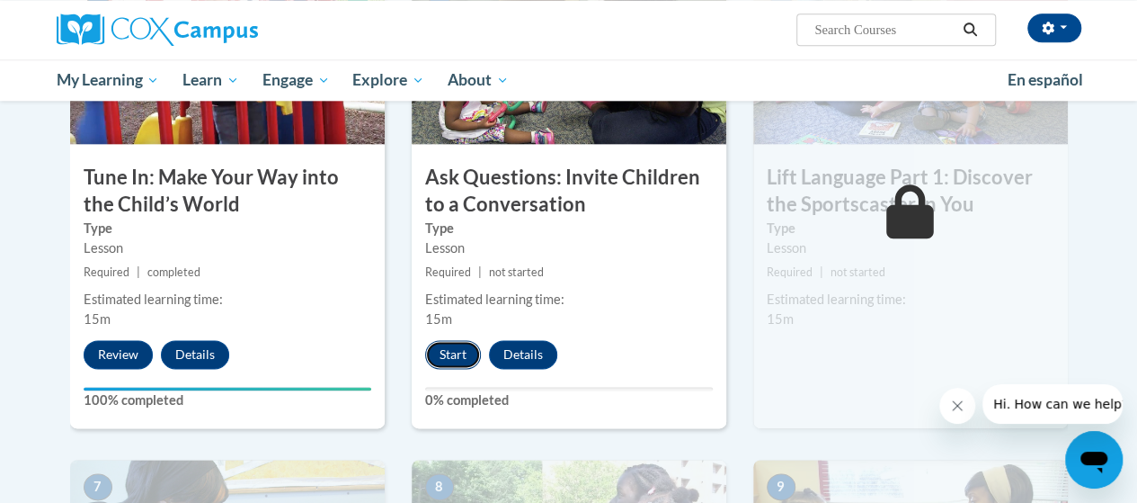
click at [454, 367] on button "Start" at bounding box center [453, 354] width 56 height 29
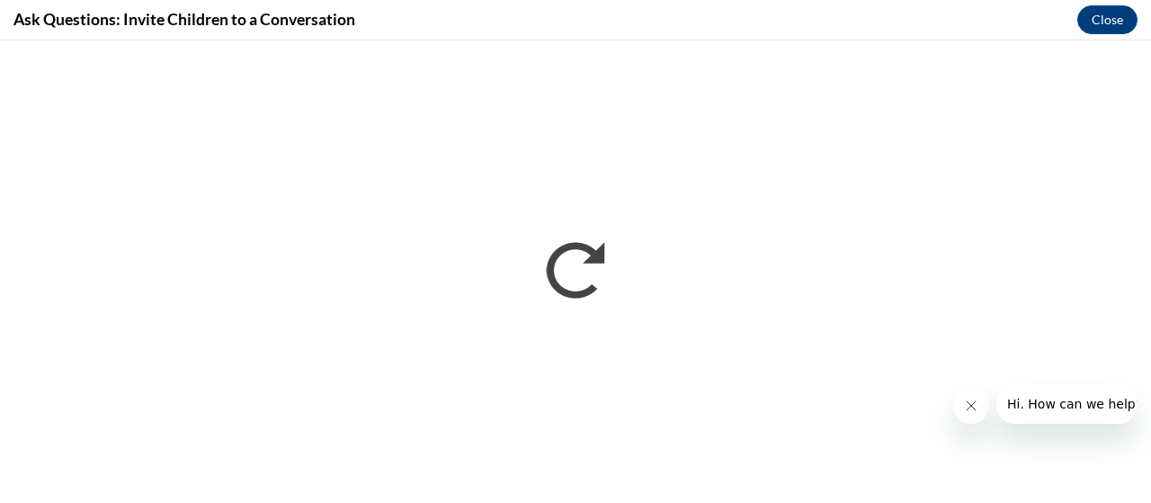
scroll to position [0, 0]
